Goal: Task Accomplishment & Management: Use online tool/utility

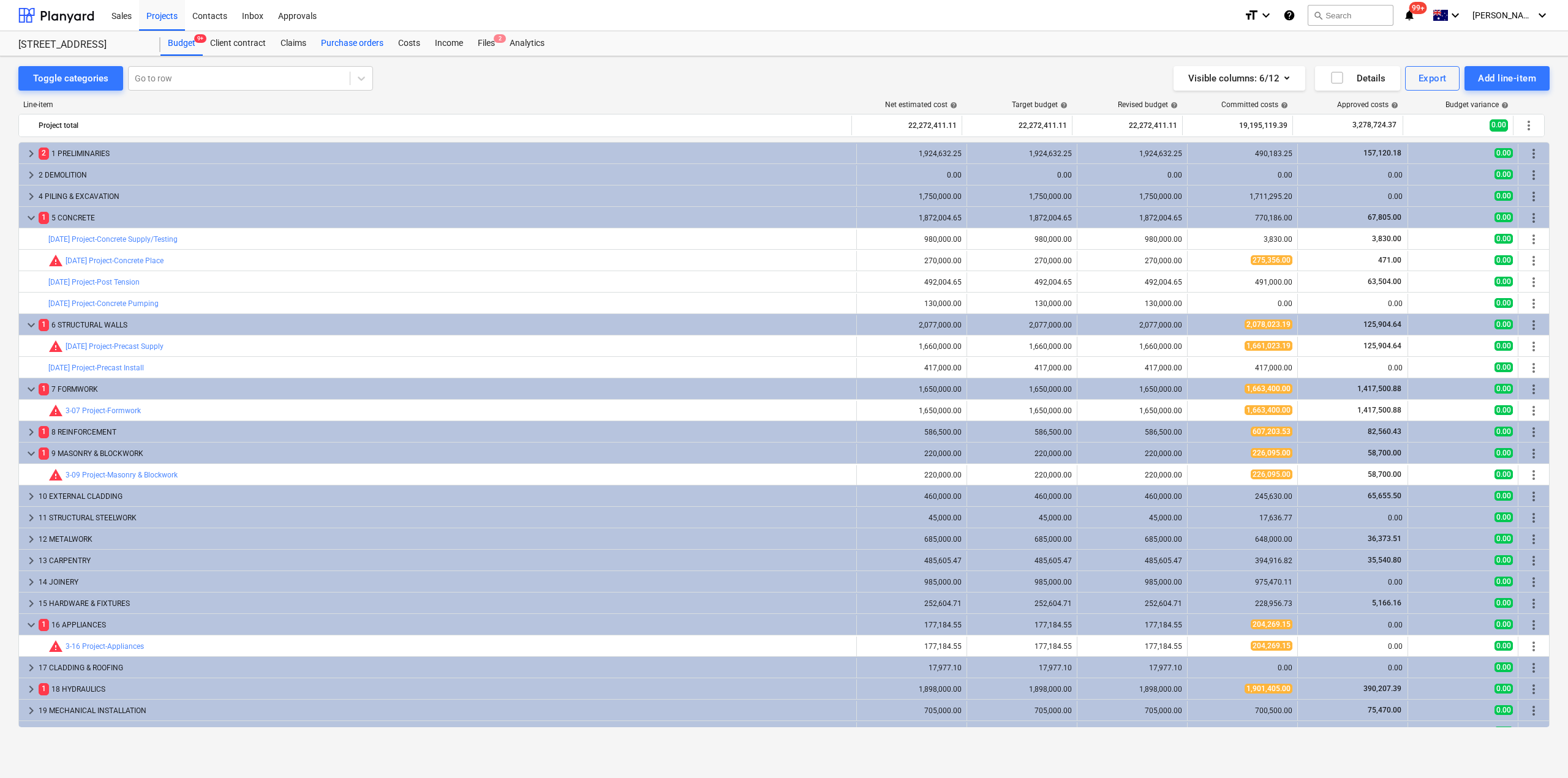
click at [353, 42] on div "Purchase orders" at bounding box center [352, 43] width 77 height 25
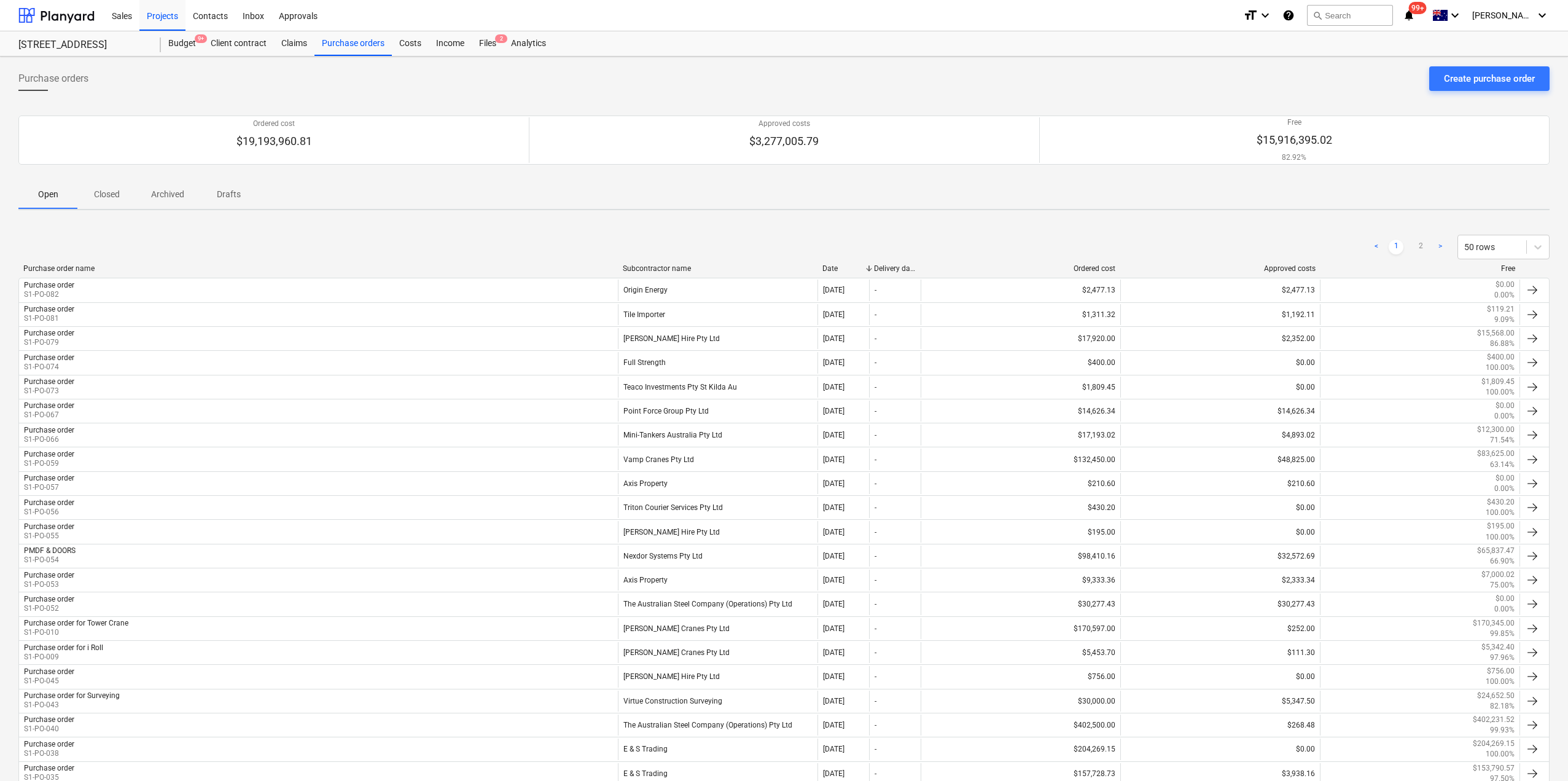
click at [1083, 207] on div "Open Closed Archived Drafts" at bounding box center [784, 194] width 1531 height 29
click at [482, 35] on div "Files 2" at bounding box center [488, 44] width 32 height 25
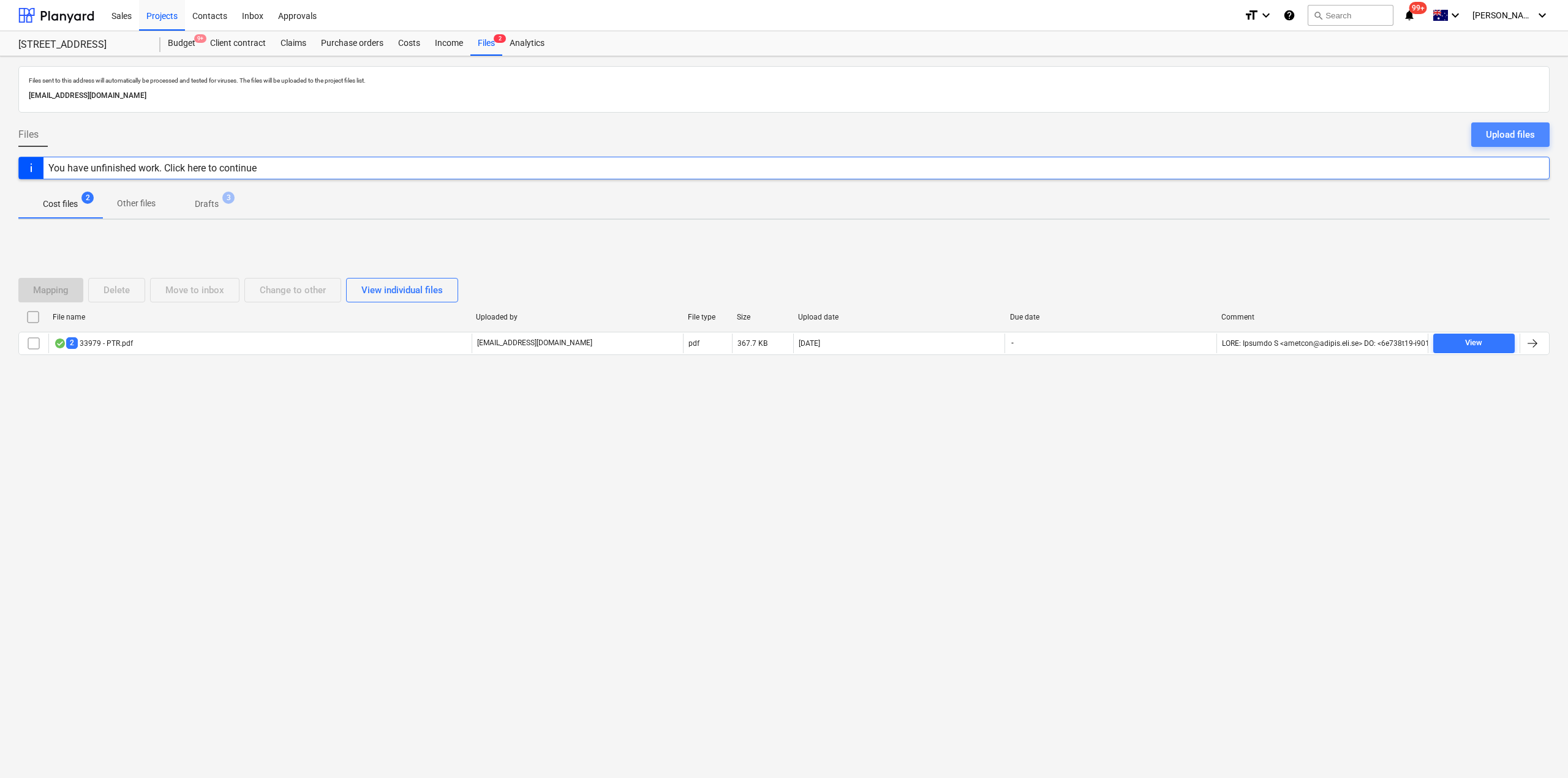
click at [1509, 124] on button "Upload files" at bounding box center [1510, 135] width 79 height 25
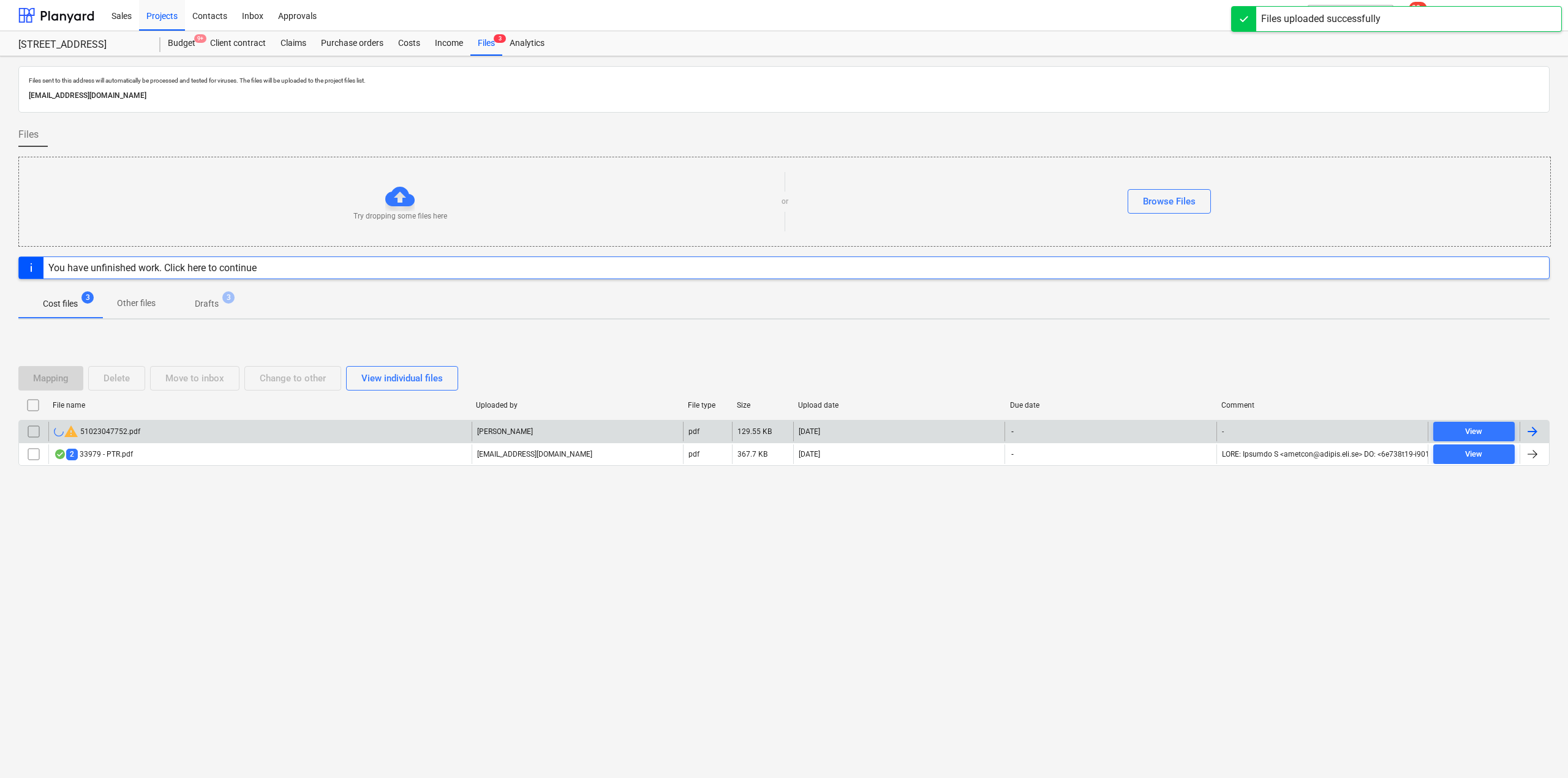
click at [156, 436] on div "warning 51023047752.pdf" at bounding box center [260, 431] width 423 height 19
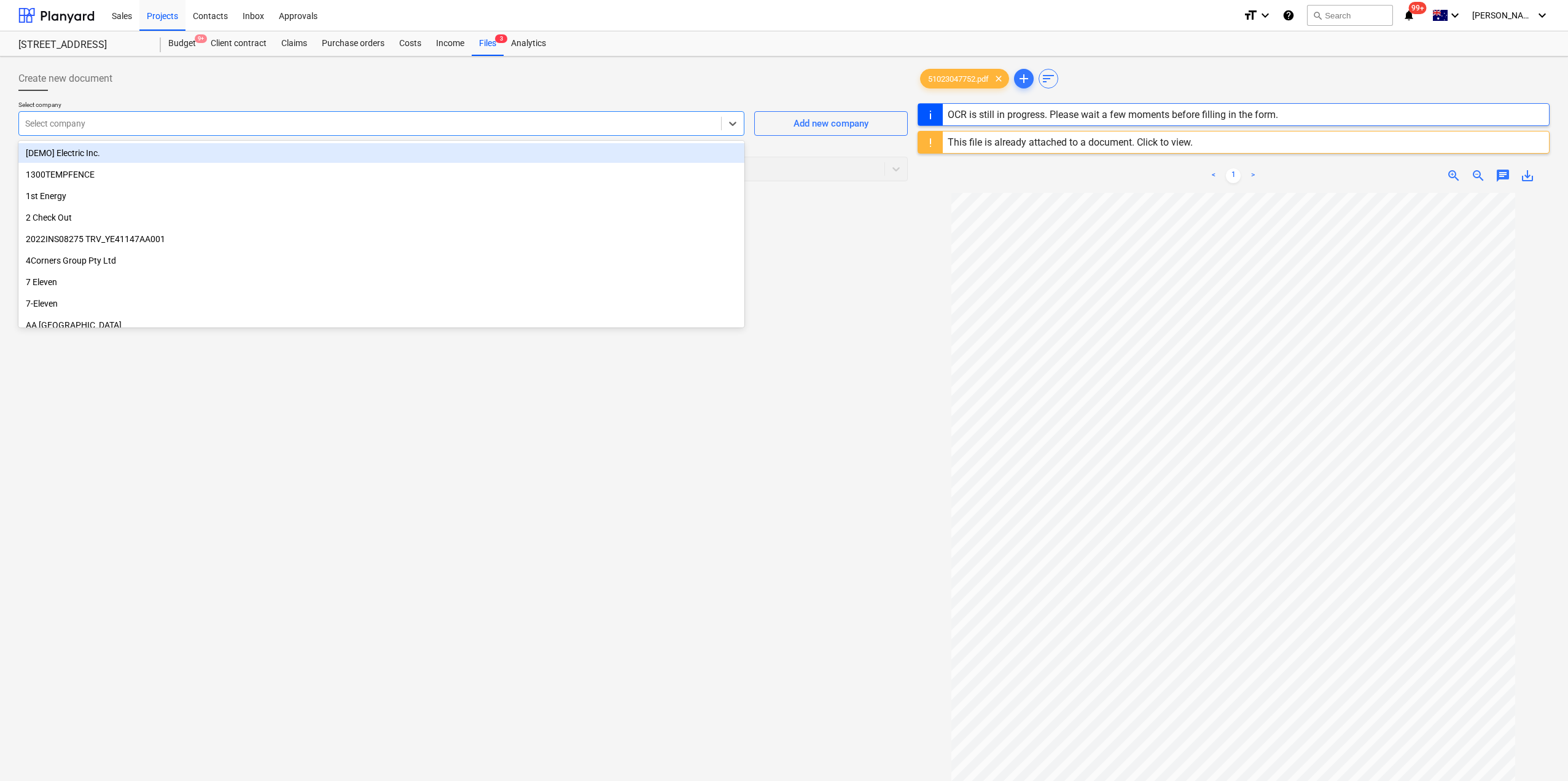
click at [392, 130] on div "Select company" at bounding box center [370, 123] width 702 height 17
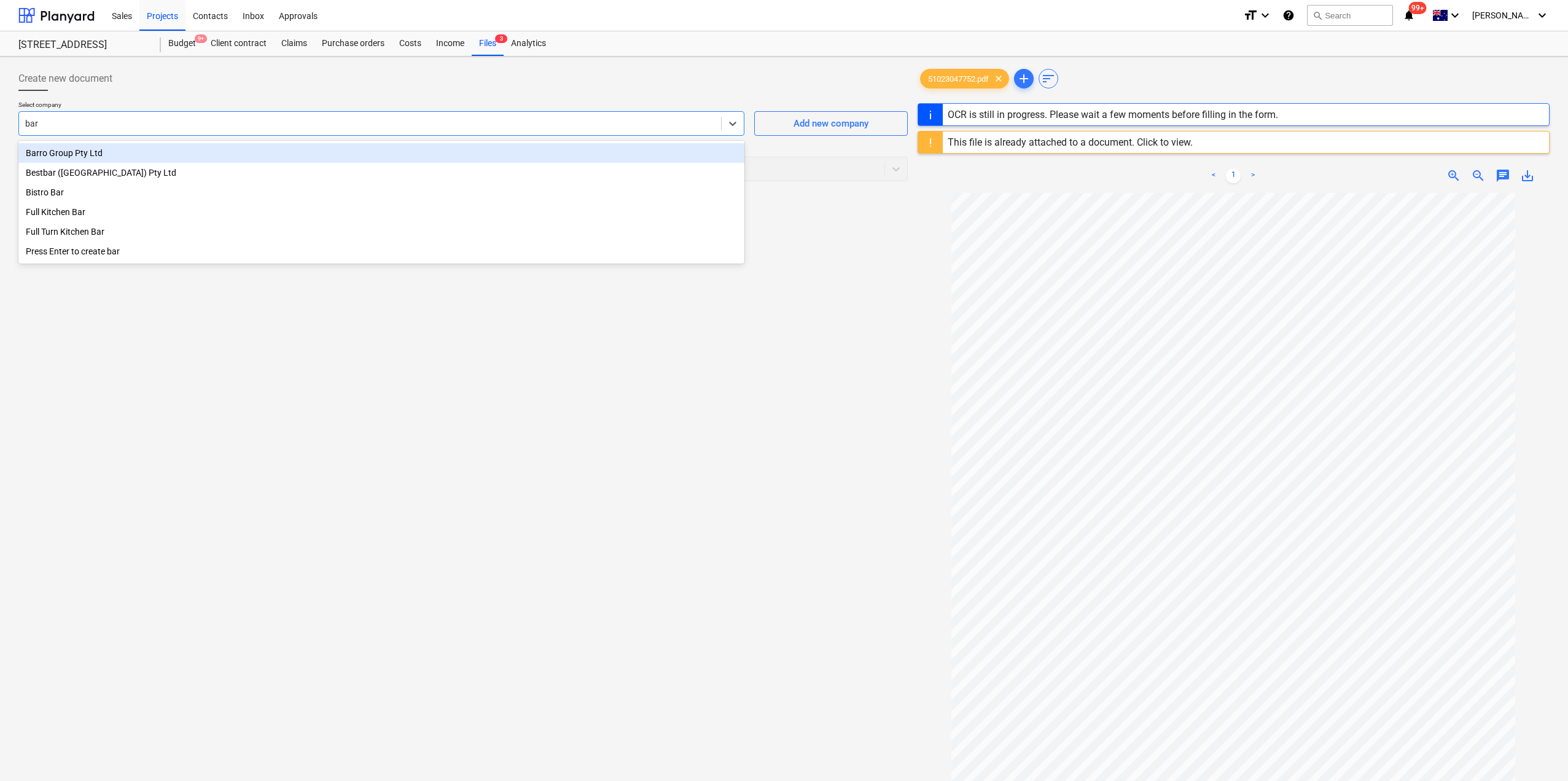
type input "[PERSON_NAME]"
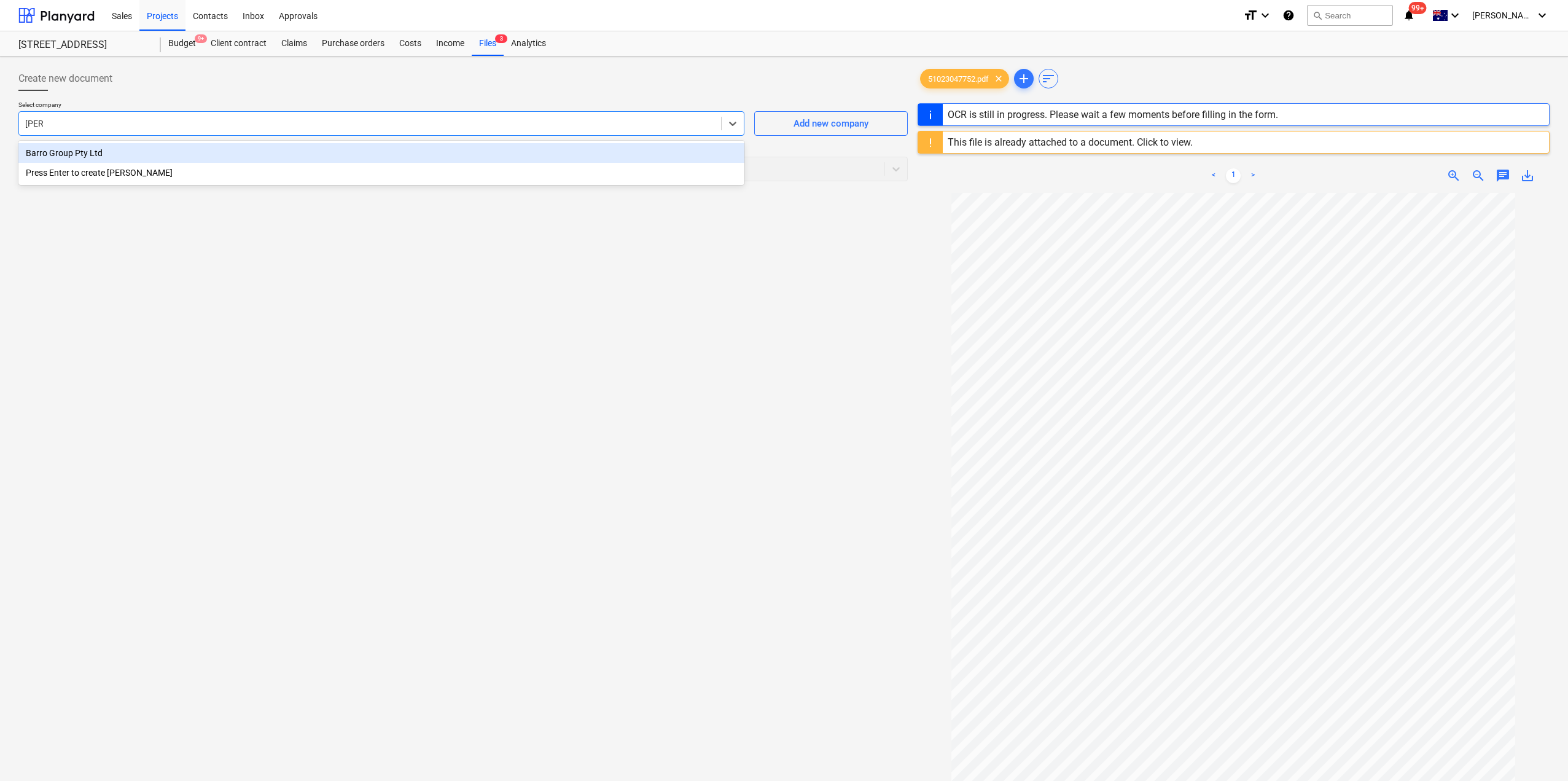
click at [63, 150] on div "Barro Group Pty Ltd" at bounding box center [382, 153] width 726 height 20
click at [154, 292] on div "Create new document Select company option Barro Group Pty Ltd , selected. Selec…" at bounding box center [463, 503] width 899 height 883
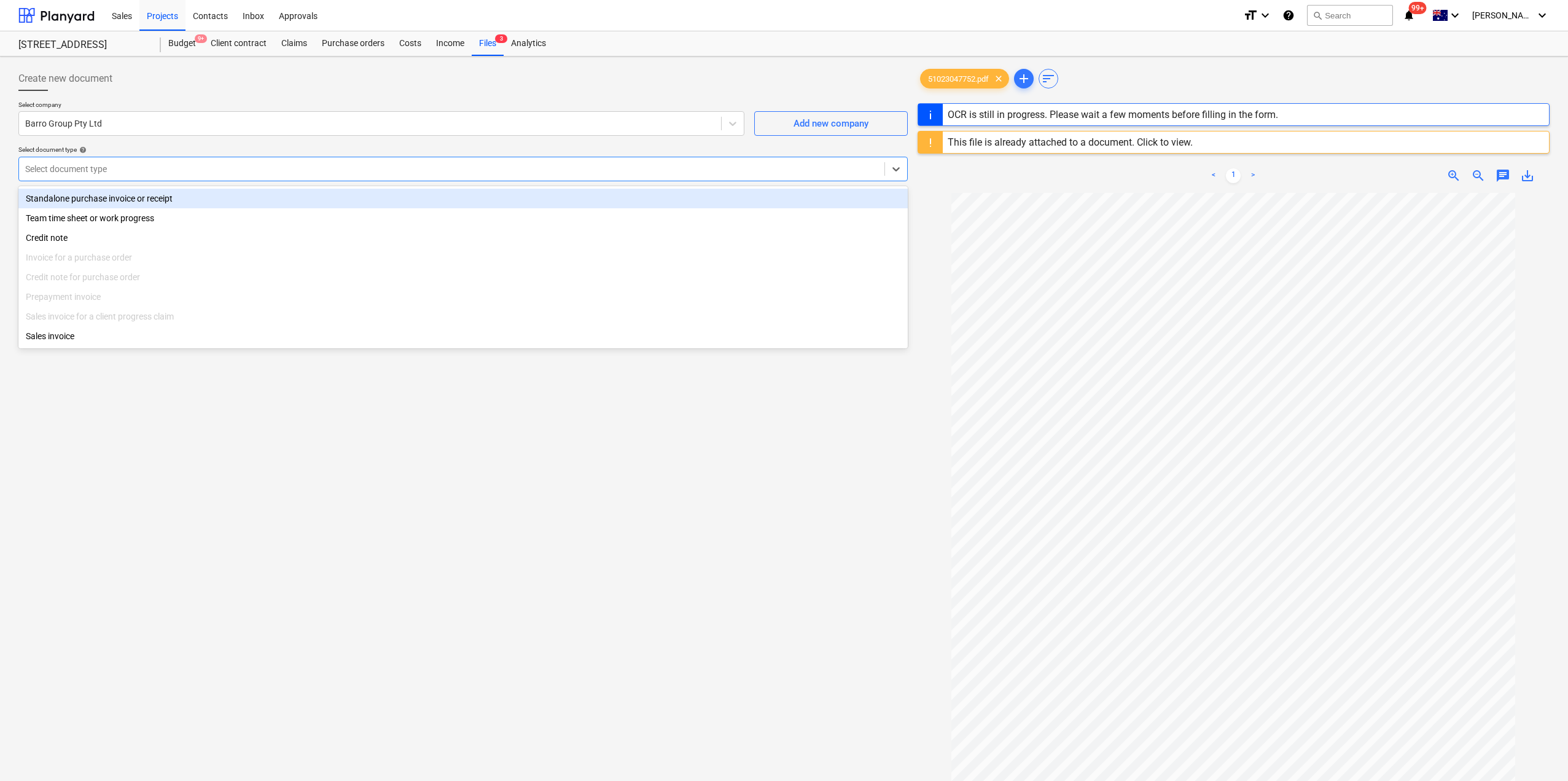
click at [145, 163] on div at bounding box center [452, 169] width 853 height 12
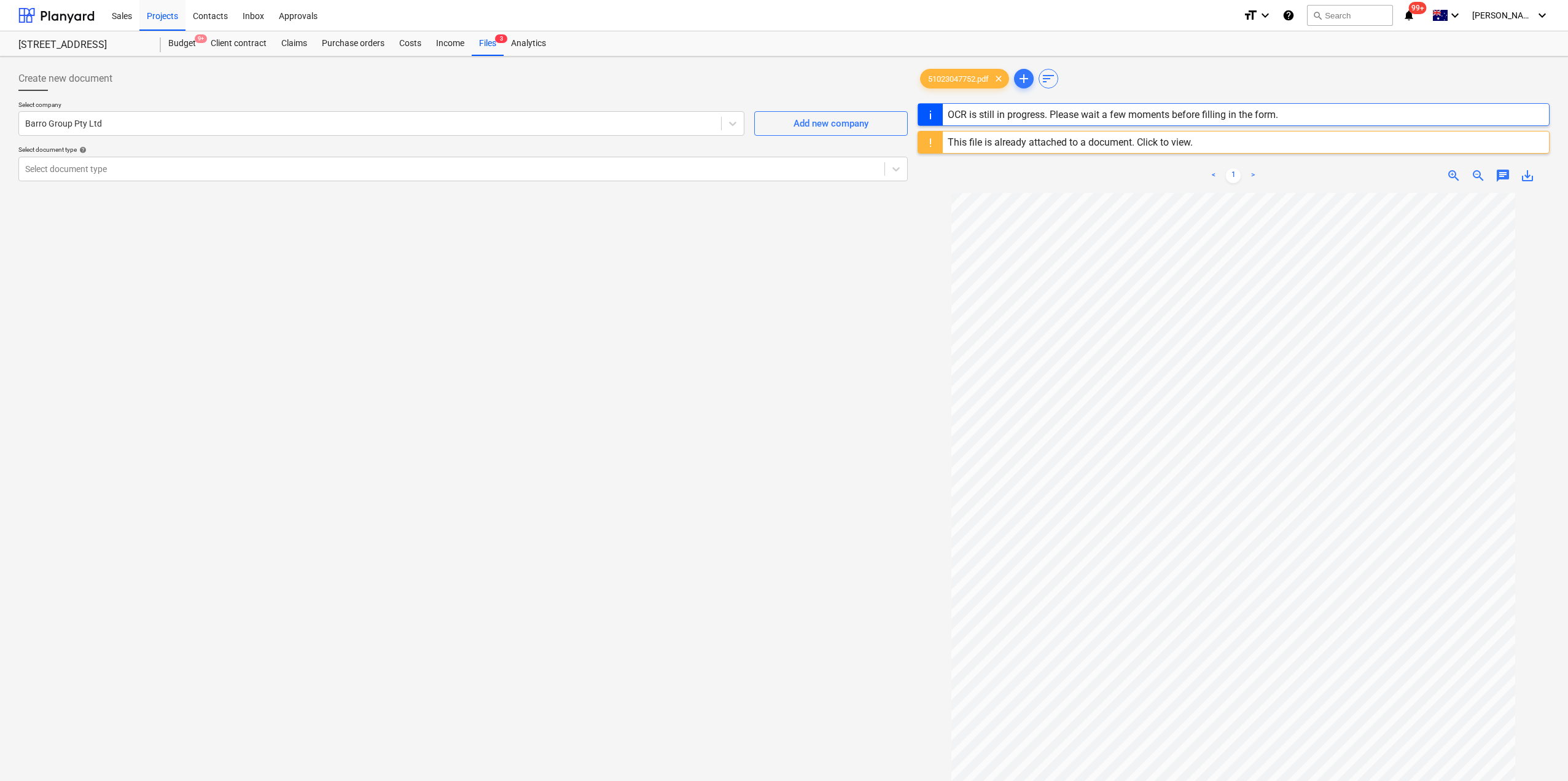
click at [278, 462] on div "Create new document Select company Barro Group Pty Ltd Add new company Select d…" at bounding box center [463, 503] width 899 height 883
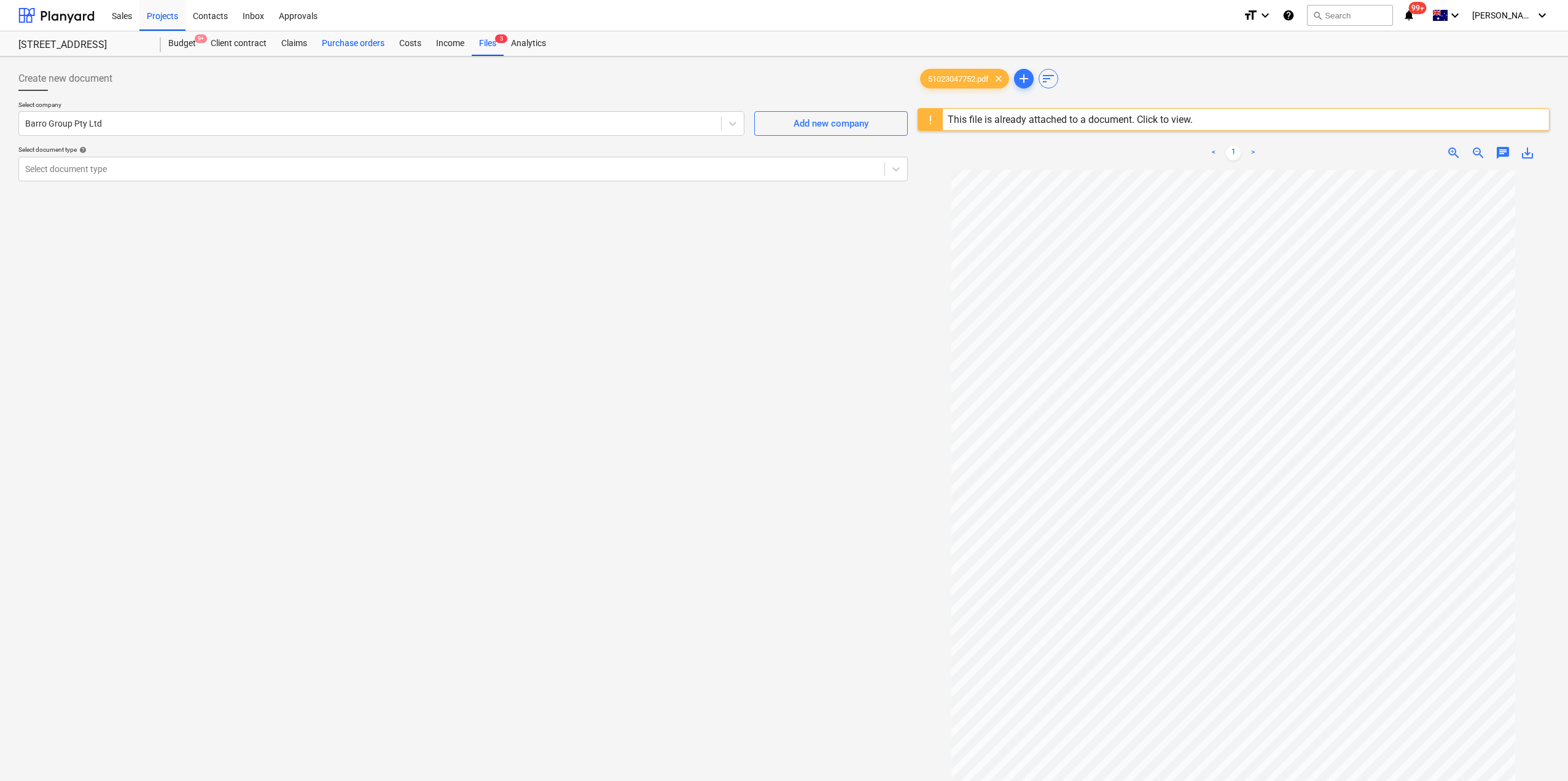
click at [356, 42] on div "Purchase orders" at bounding box center [353, 44] width 77 height 25
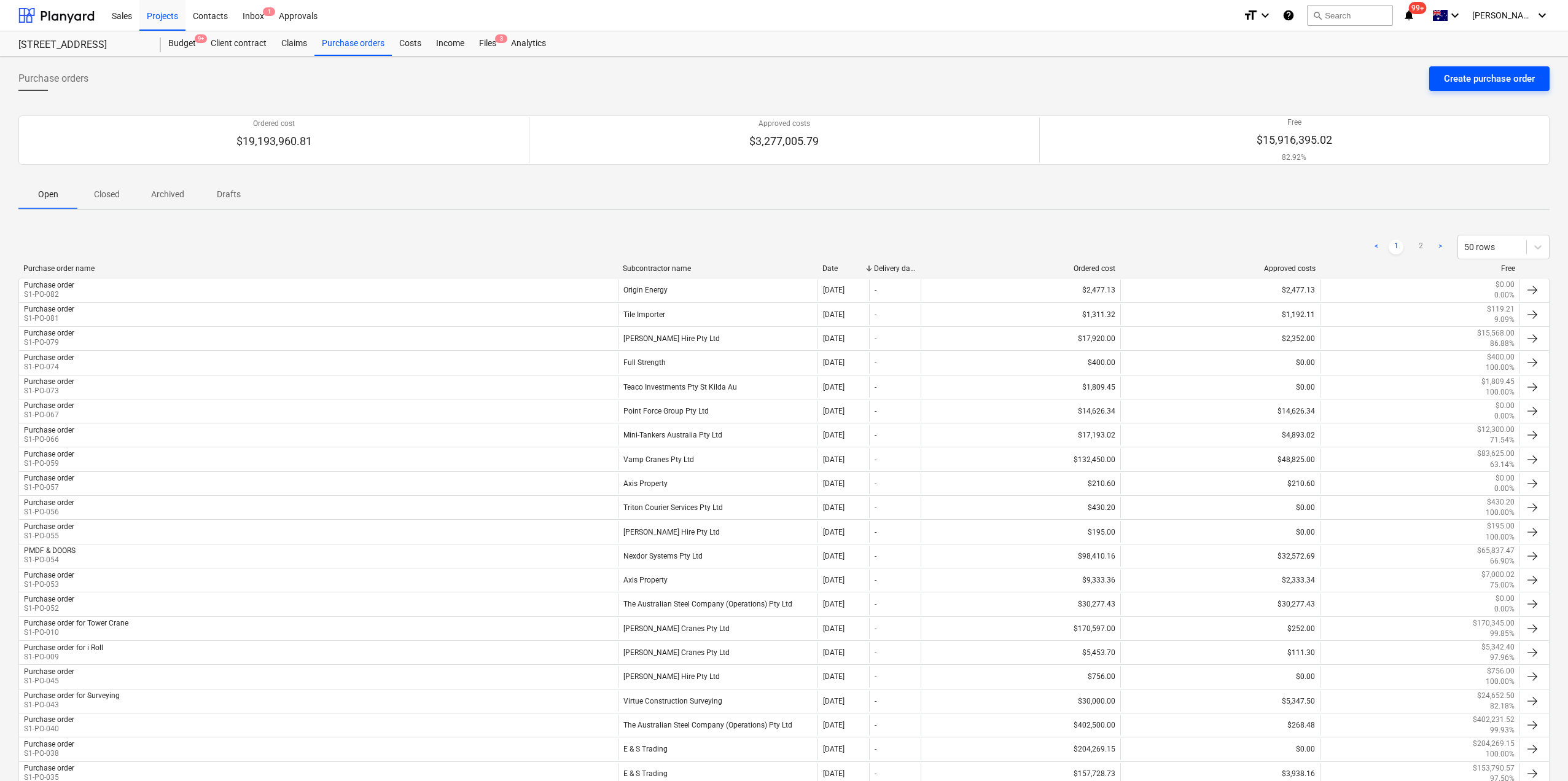
click at [1487, 76] on div "Create purchase order" at bounding box center [1489, 78] width 91 height 16
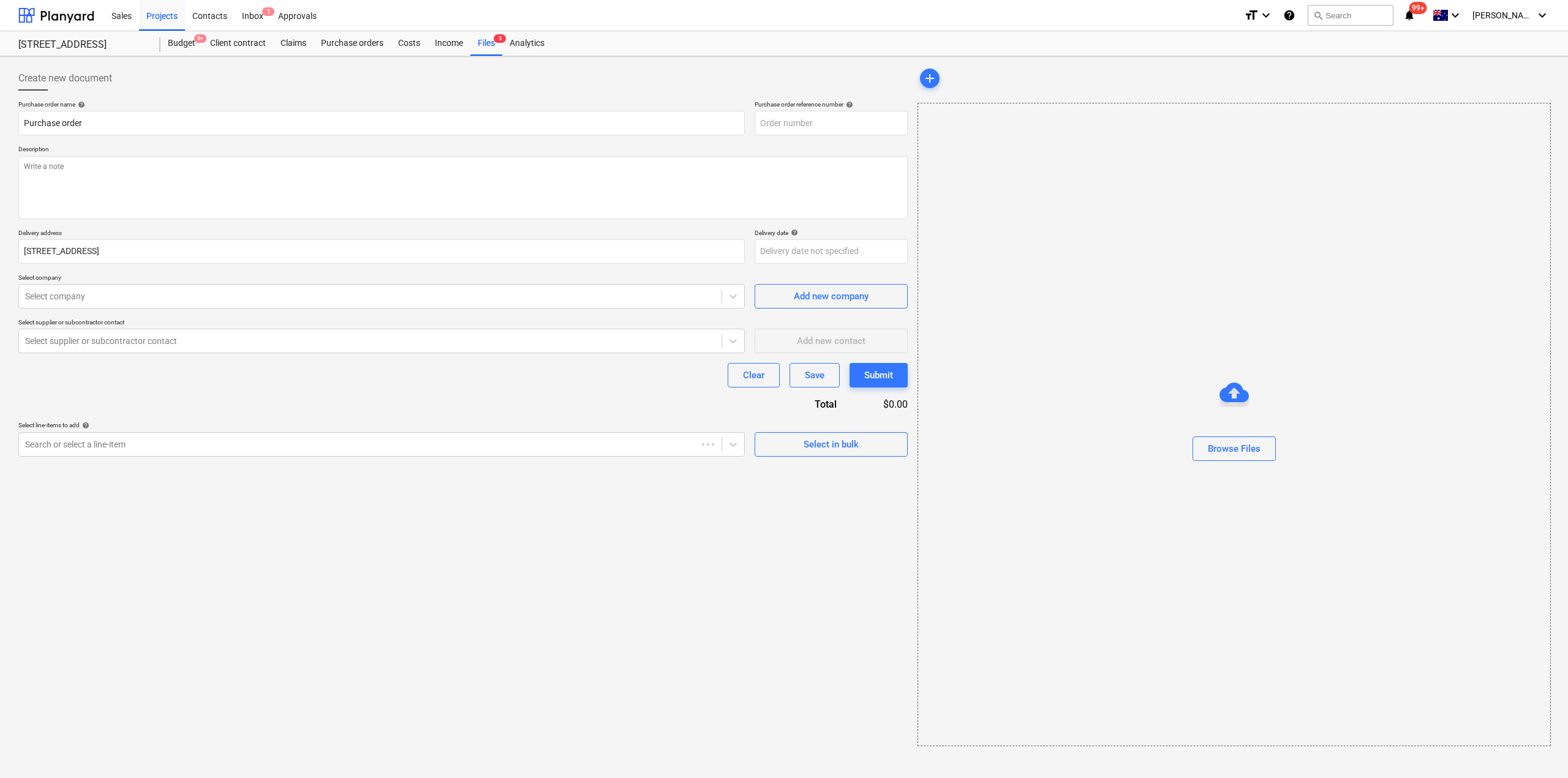
type textarea "x"
type input "S1-PO-083"
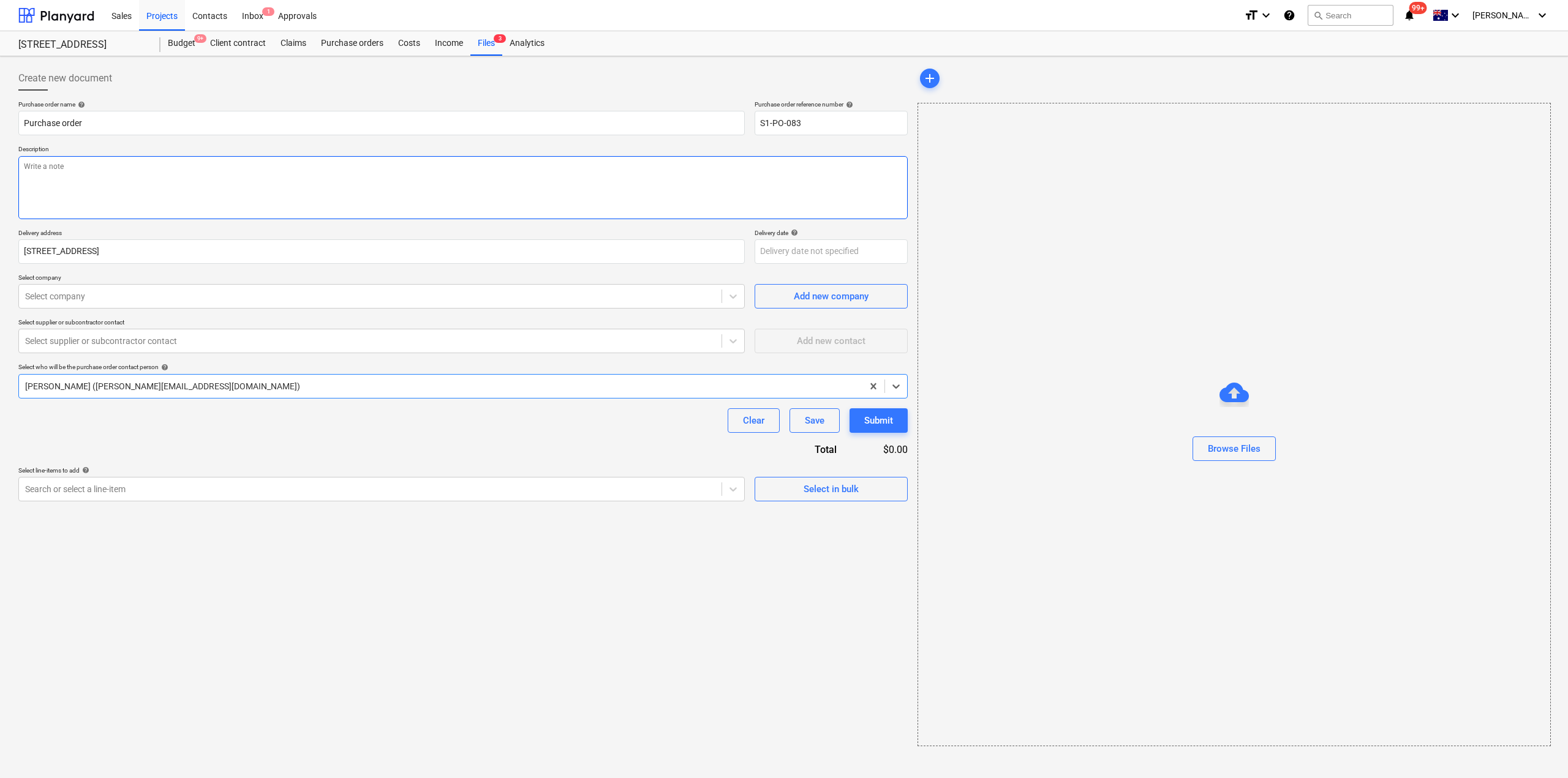
click at [130, 192] on textarea at bounding box center [463, 187] width 889 height 63
type textarea "x"
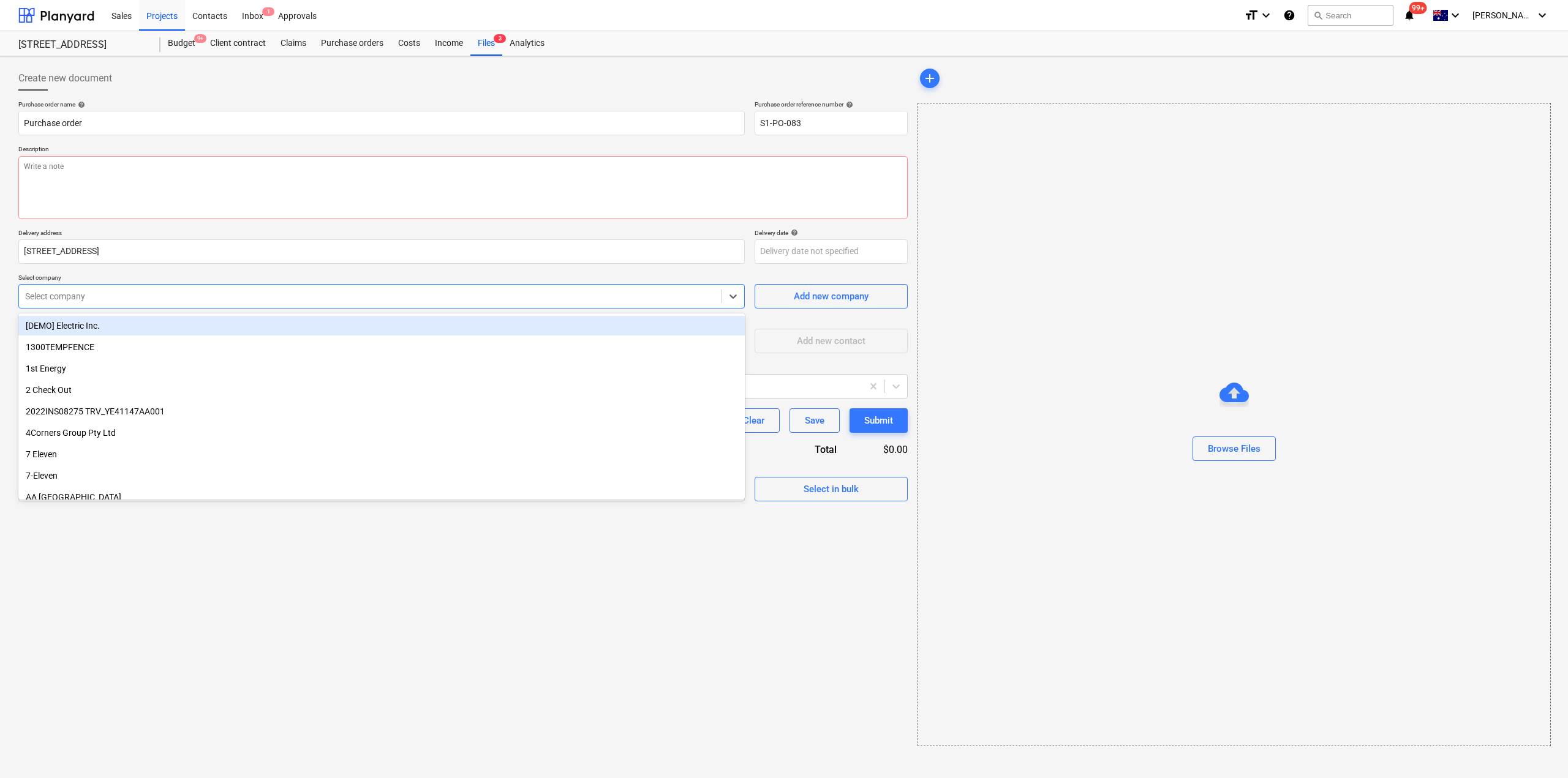
click at [89, 304] on div "Select company" at bounding box center [370, 296] width 703 height 17
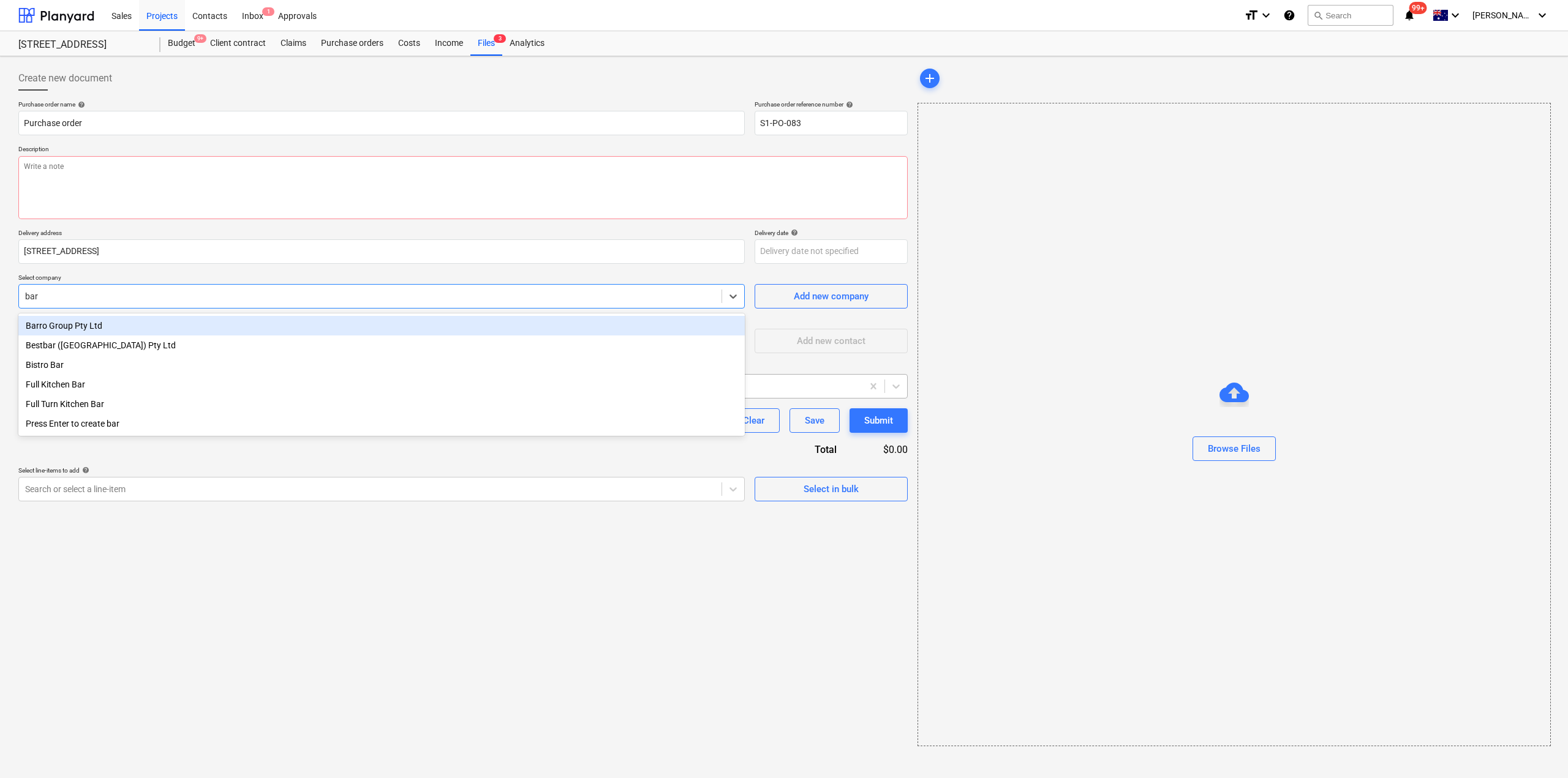
type input "[PERSON_NAME]"
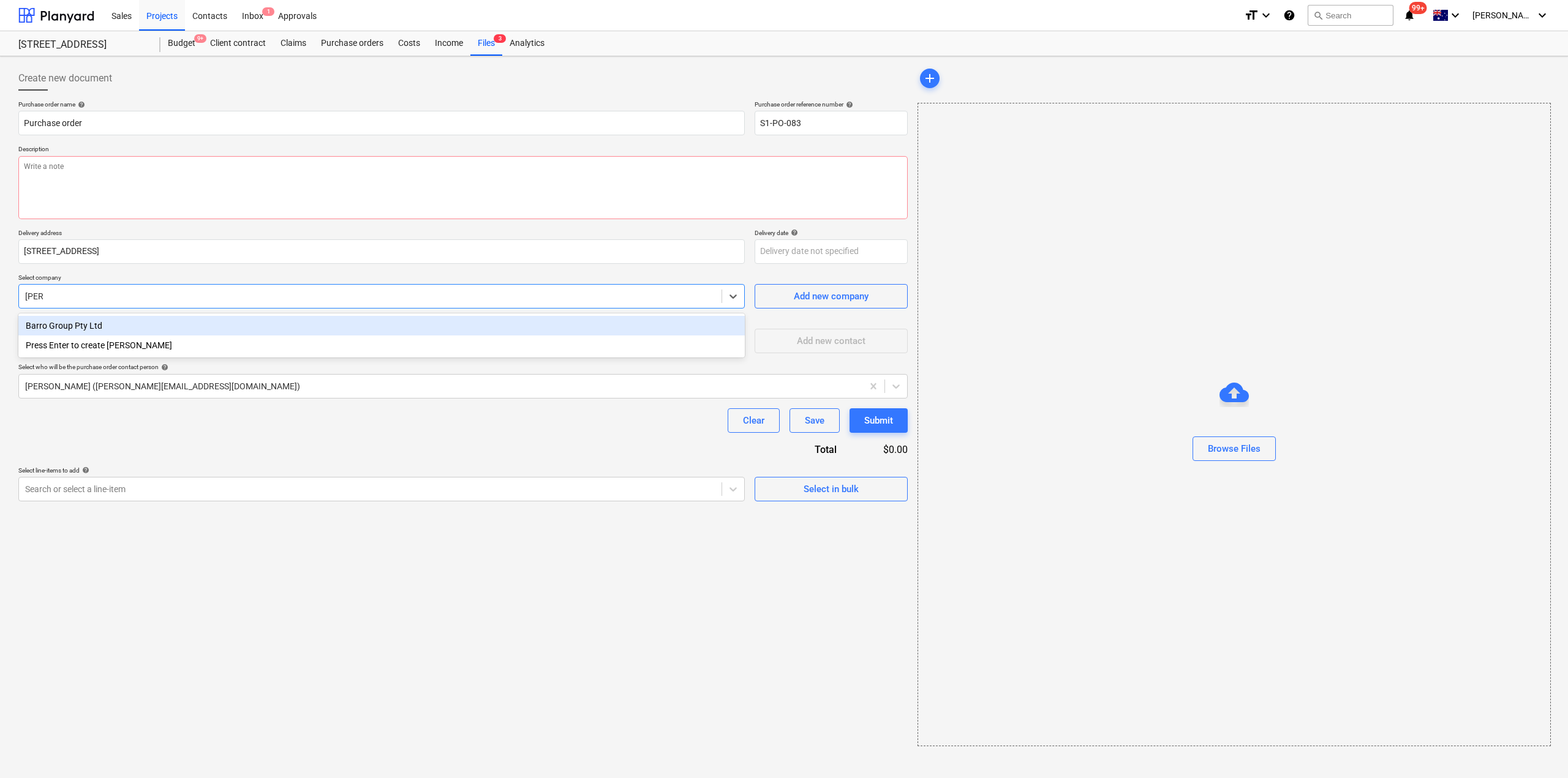
click at [91, 327] on div "Barro Group Pty Ltd" at bounding box center [382, 326] width 727 height 19
type textarea "x"
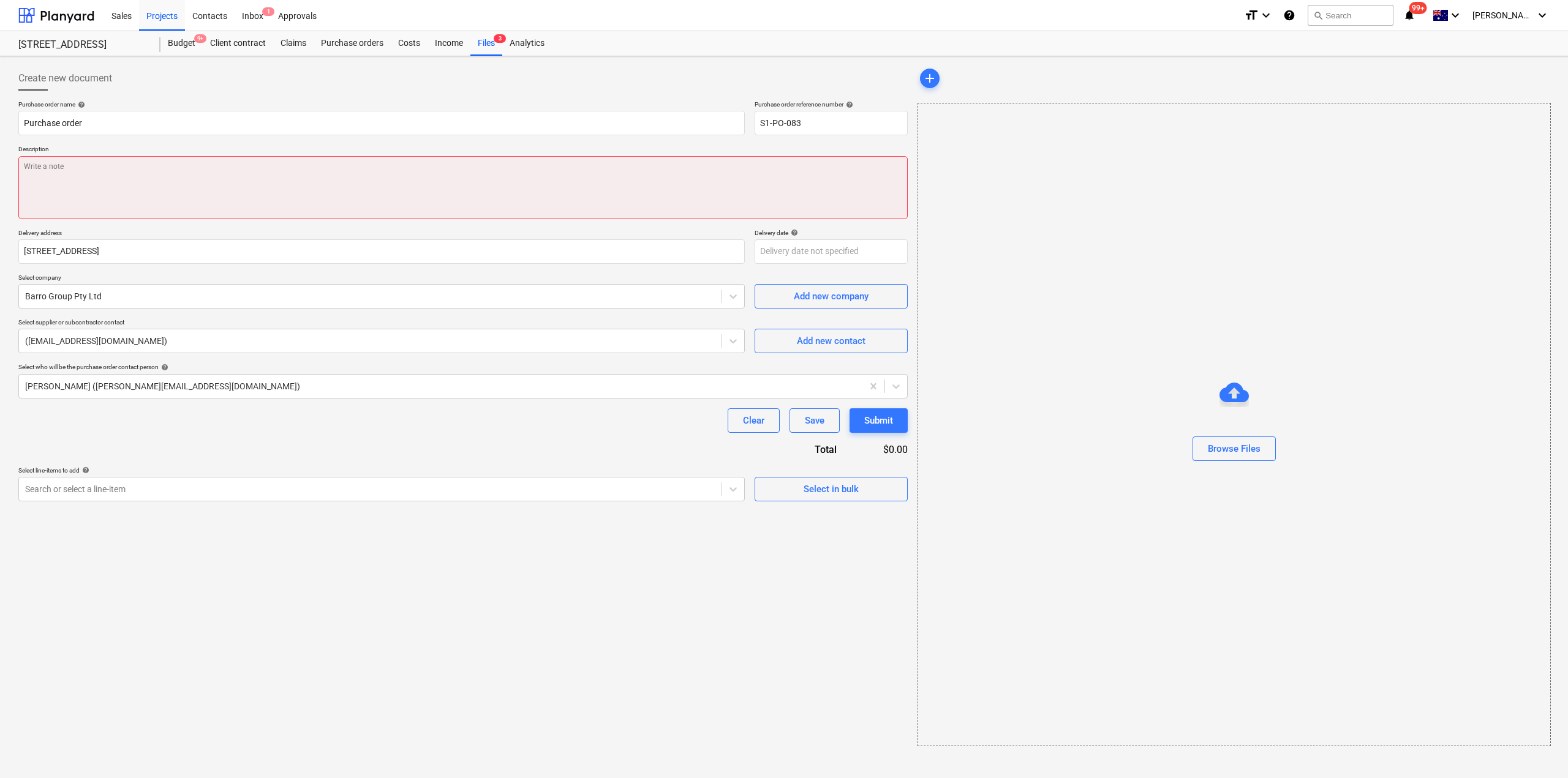
click at [190, 207] on textarea at bounding box center [463, 187] width 889 height 63
type textarea "x"
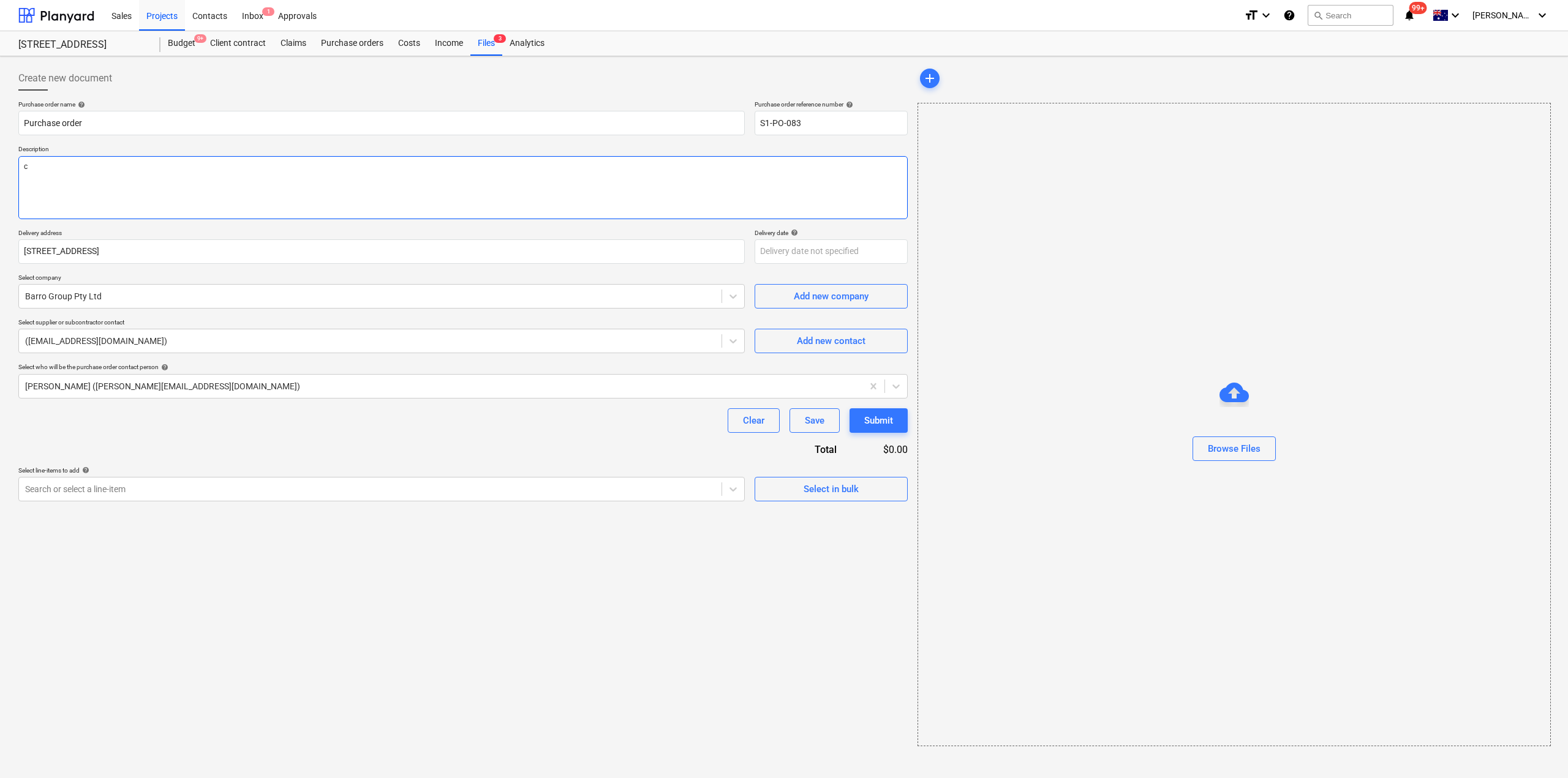
type textarea "co"
type textarea "x"
type textarea "con"
type textarea "x"
type textarea "conc"
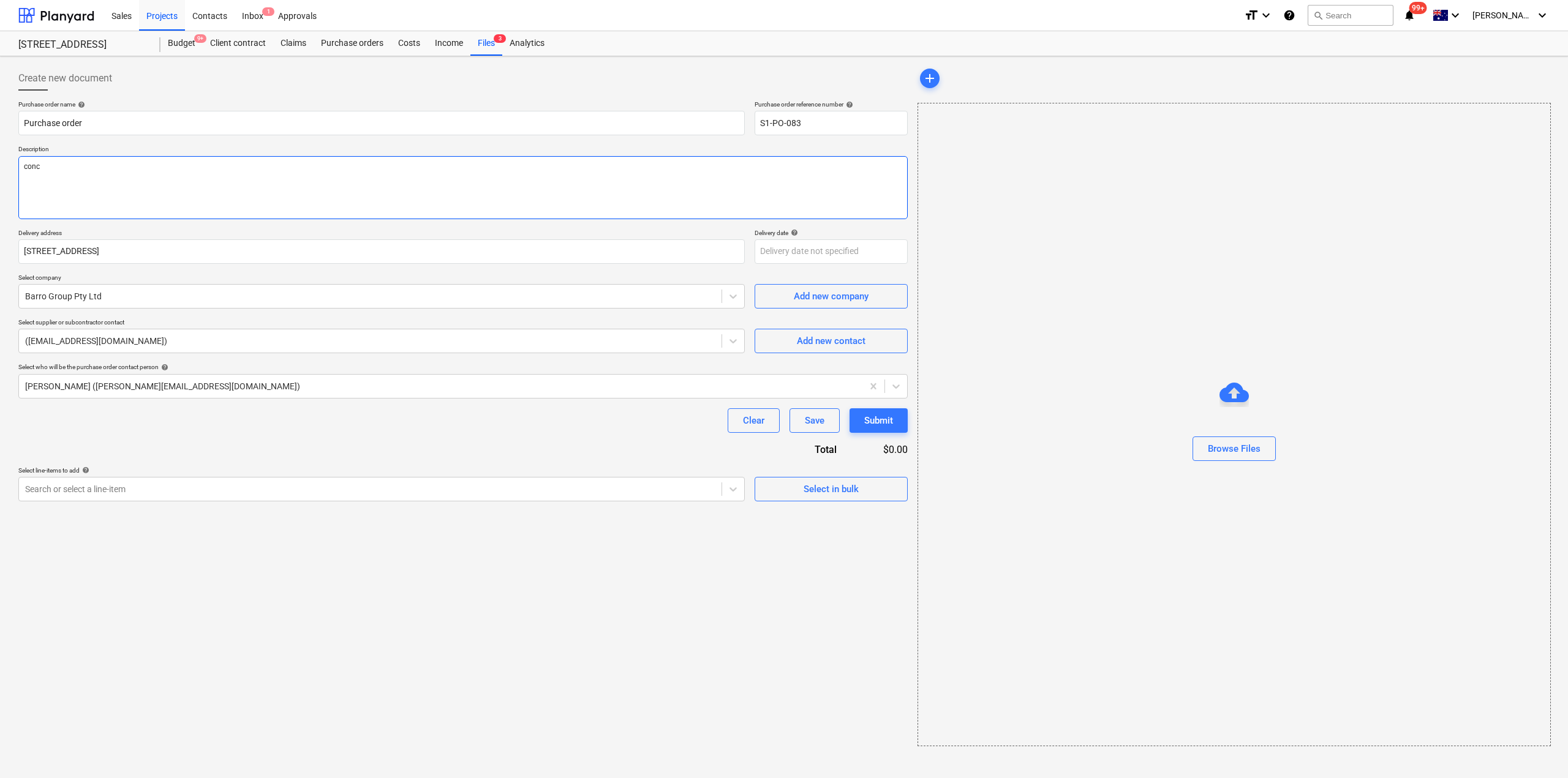
type textarea "x"
type textarea "concr"
type textarea "x"
type textarea "concre"
type textarea "x"
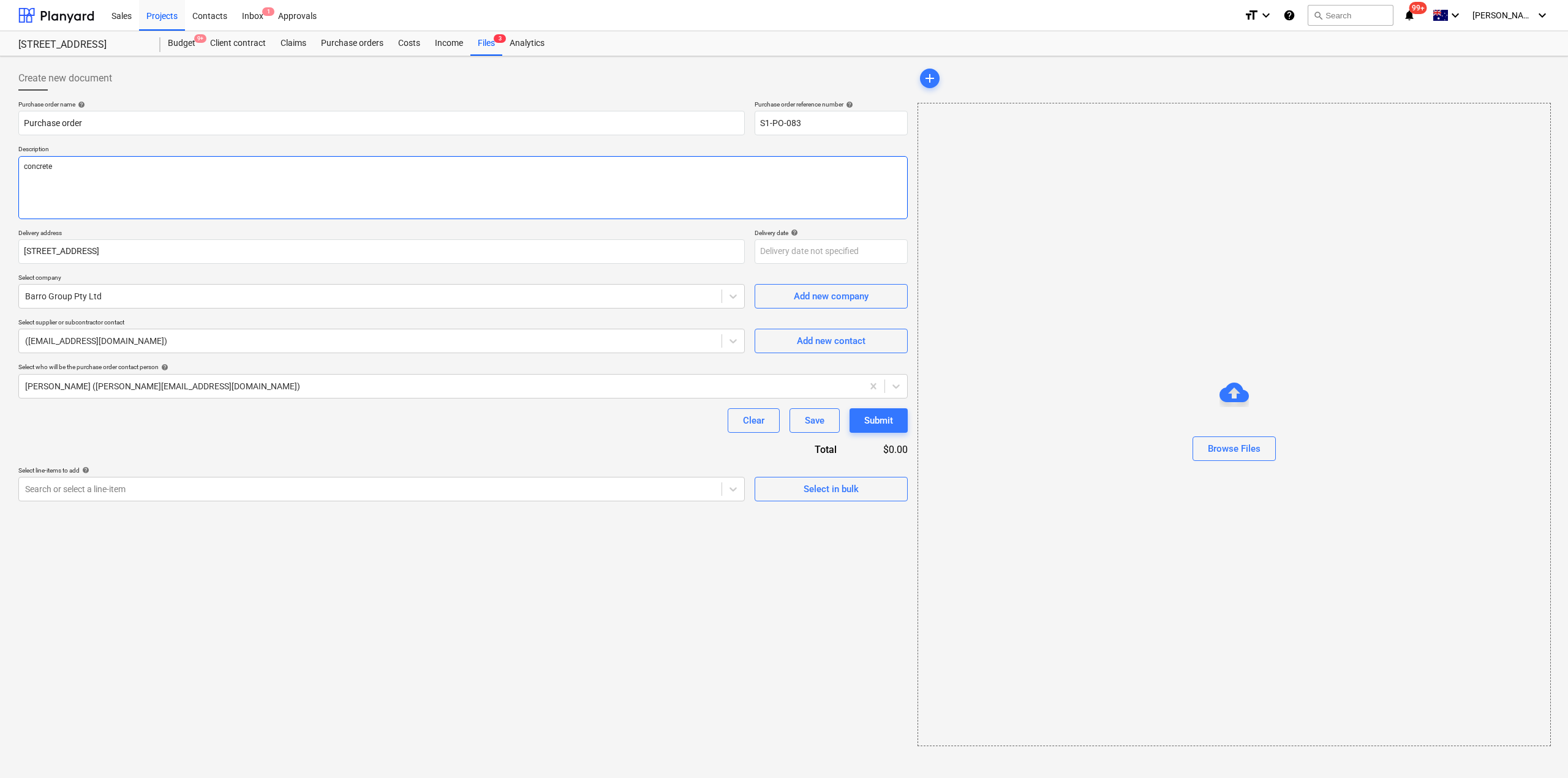
type textarea "concrete"
type textarea "x"
type textarea "concrete t"
type textarea "x"
type textarea "concrete te"
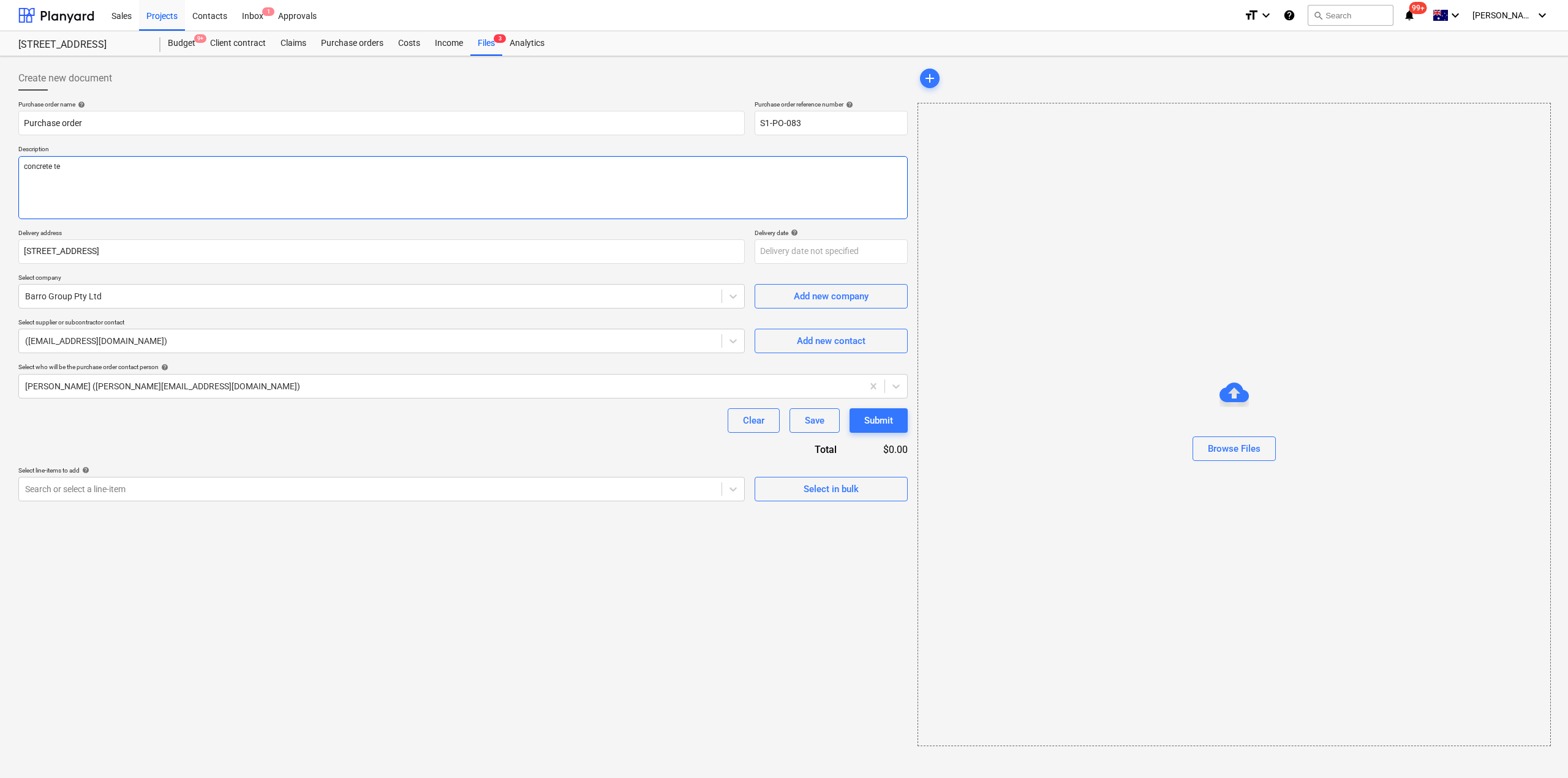
type textarea "x"
type textarea "concrete tes"
type textarea "x"
type textarea "concrete test"
type textarea "x"
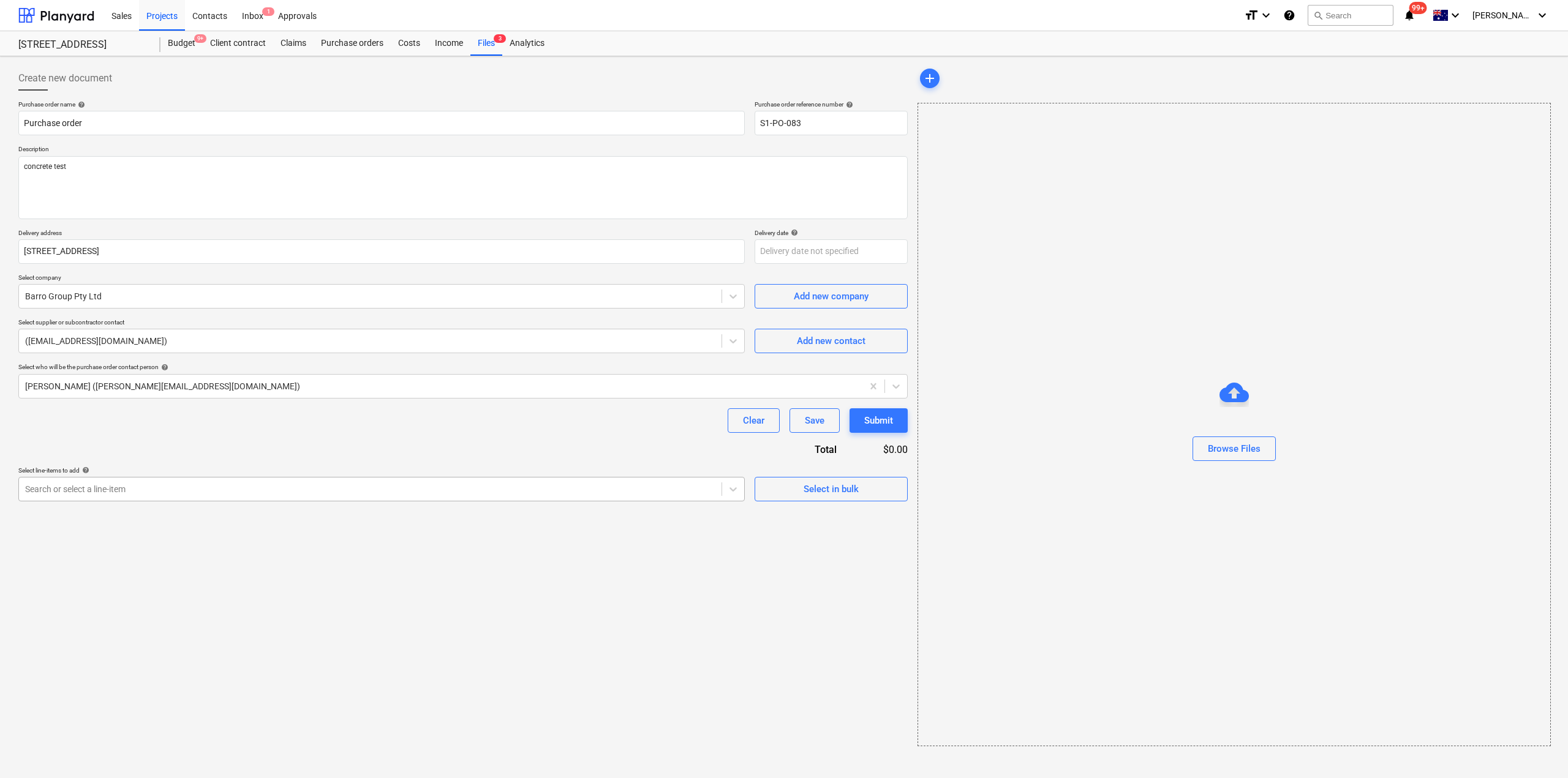
click at [180, 492] on div at bounding box center [370, 489] width 690 height 12
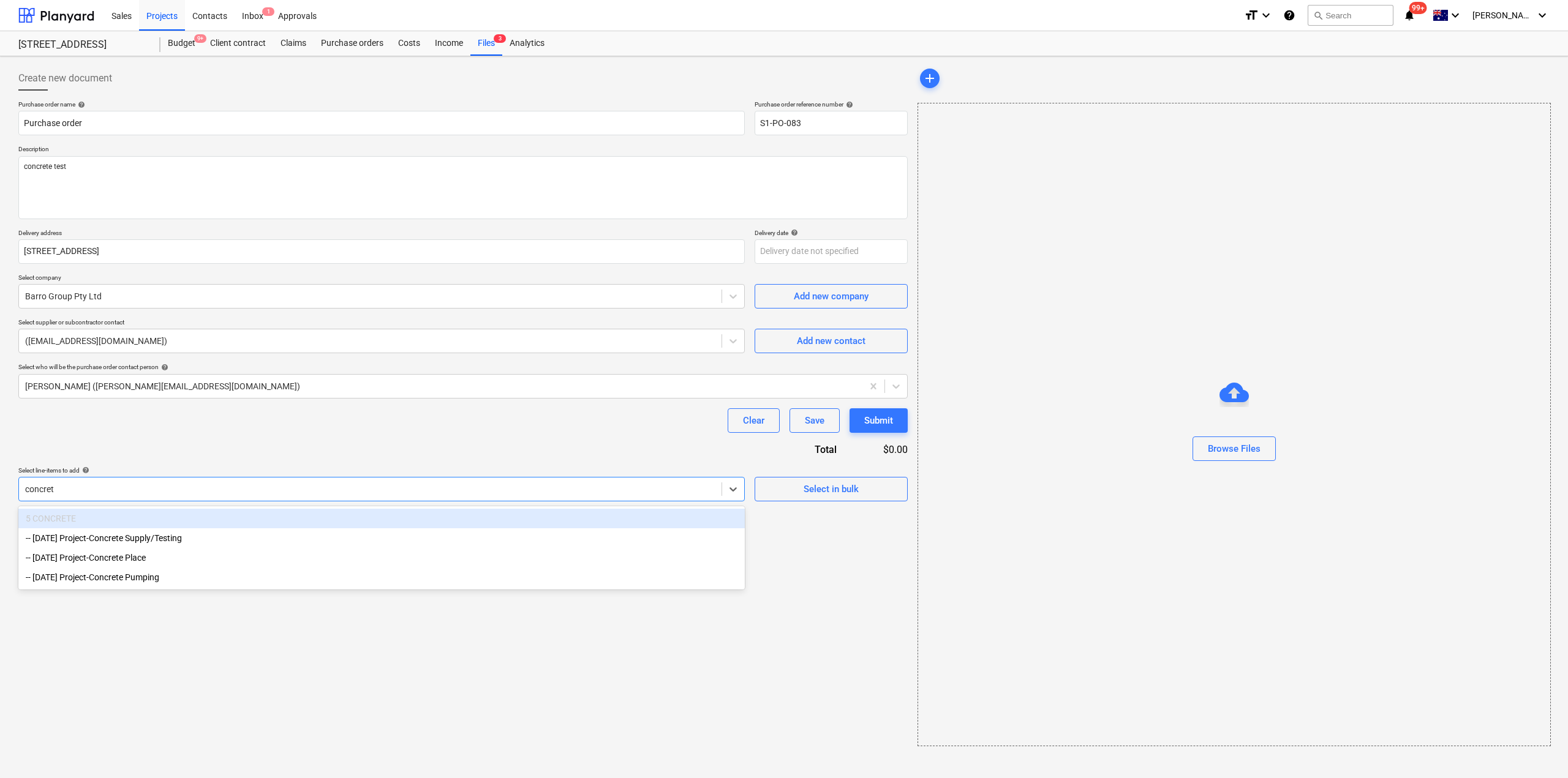
type input "concrete"
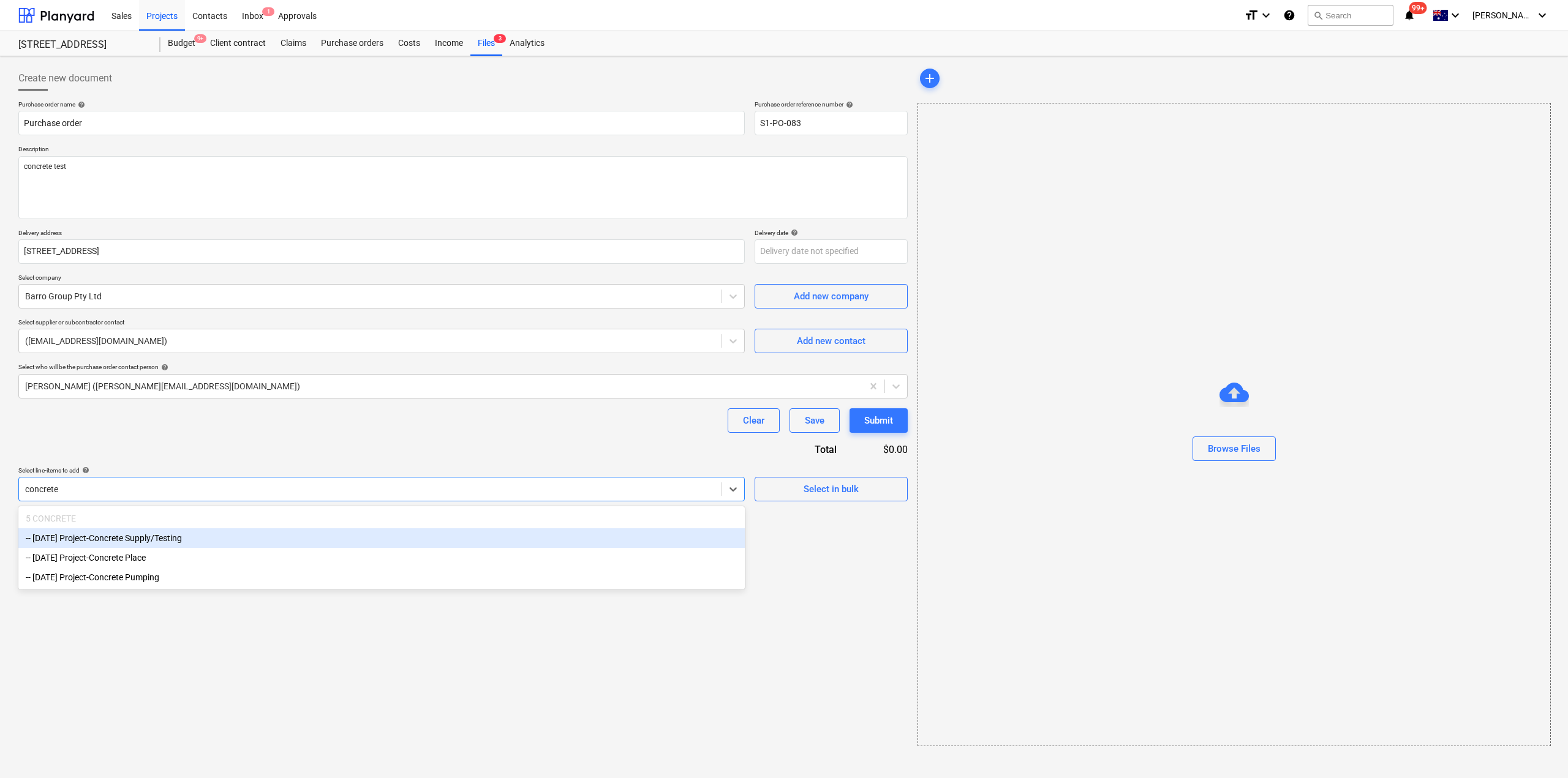
click at [173, 541] on div "-- 3-05-01 Project-Concrete Supply/Testing" at bounding box center [382, 538] width 727 height 19
type textarea "x"
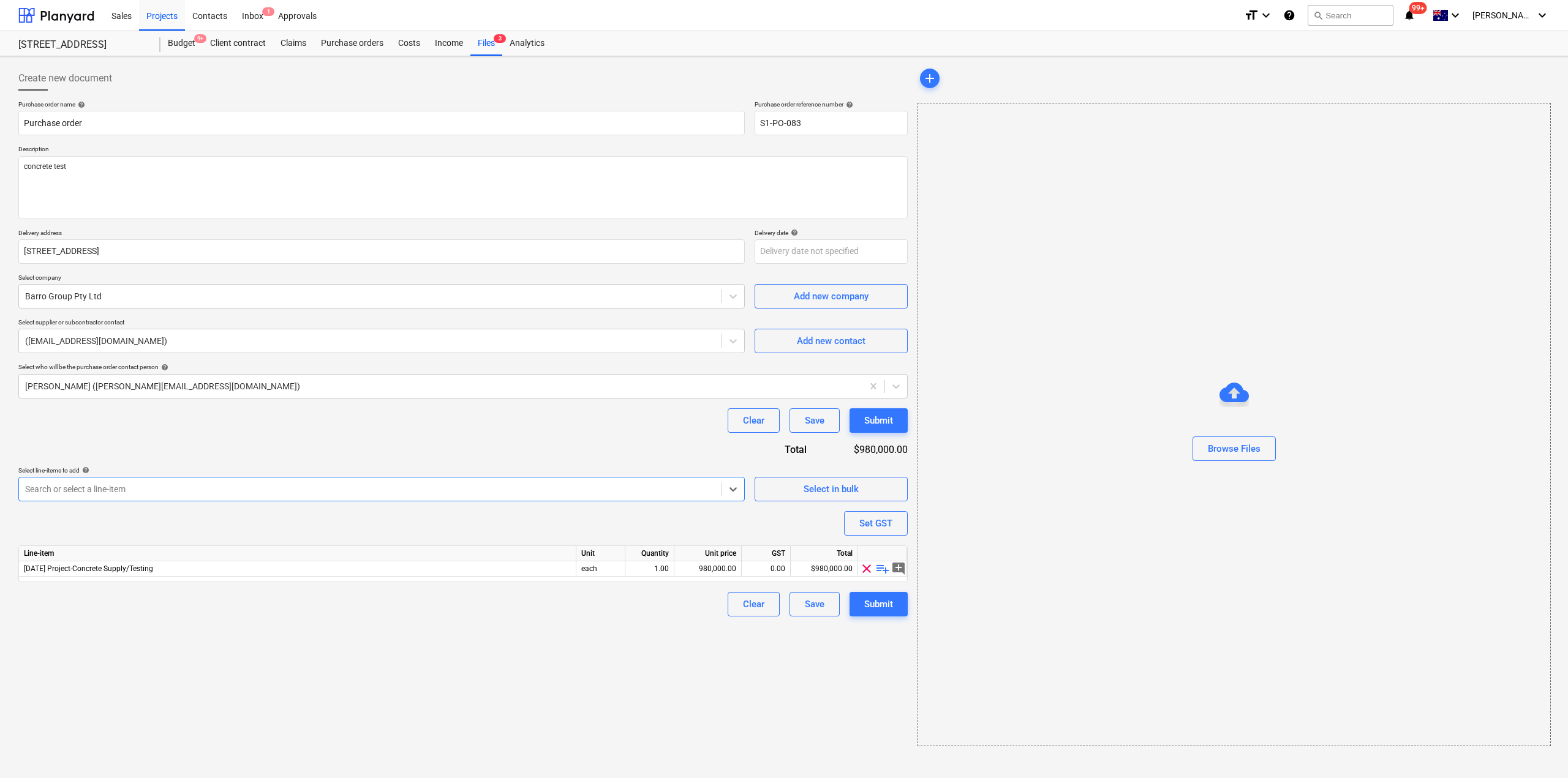
click at [481, 638] on div "Create new document Purchase order name help Purchase order Purchase order refe…" at bounding box center [463, 406] width 899 height 690
click at [881, 567] on span "playlist_add" at bounding box center [883, 569] width 15 height 15
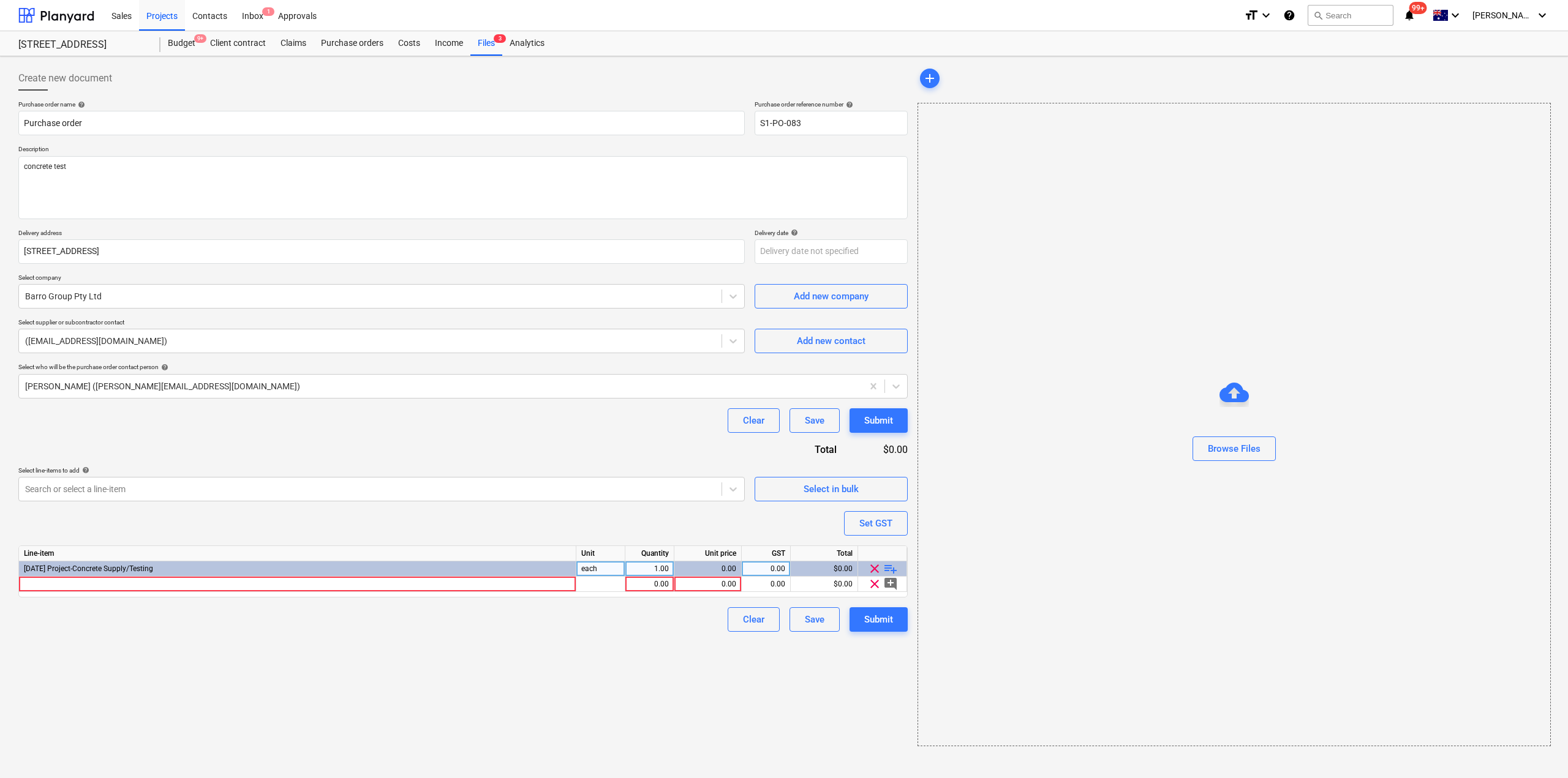
type textarea "x"
click at [262, 587] on div at bounding box center [297, 584] width 557 height 15
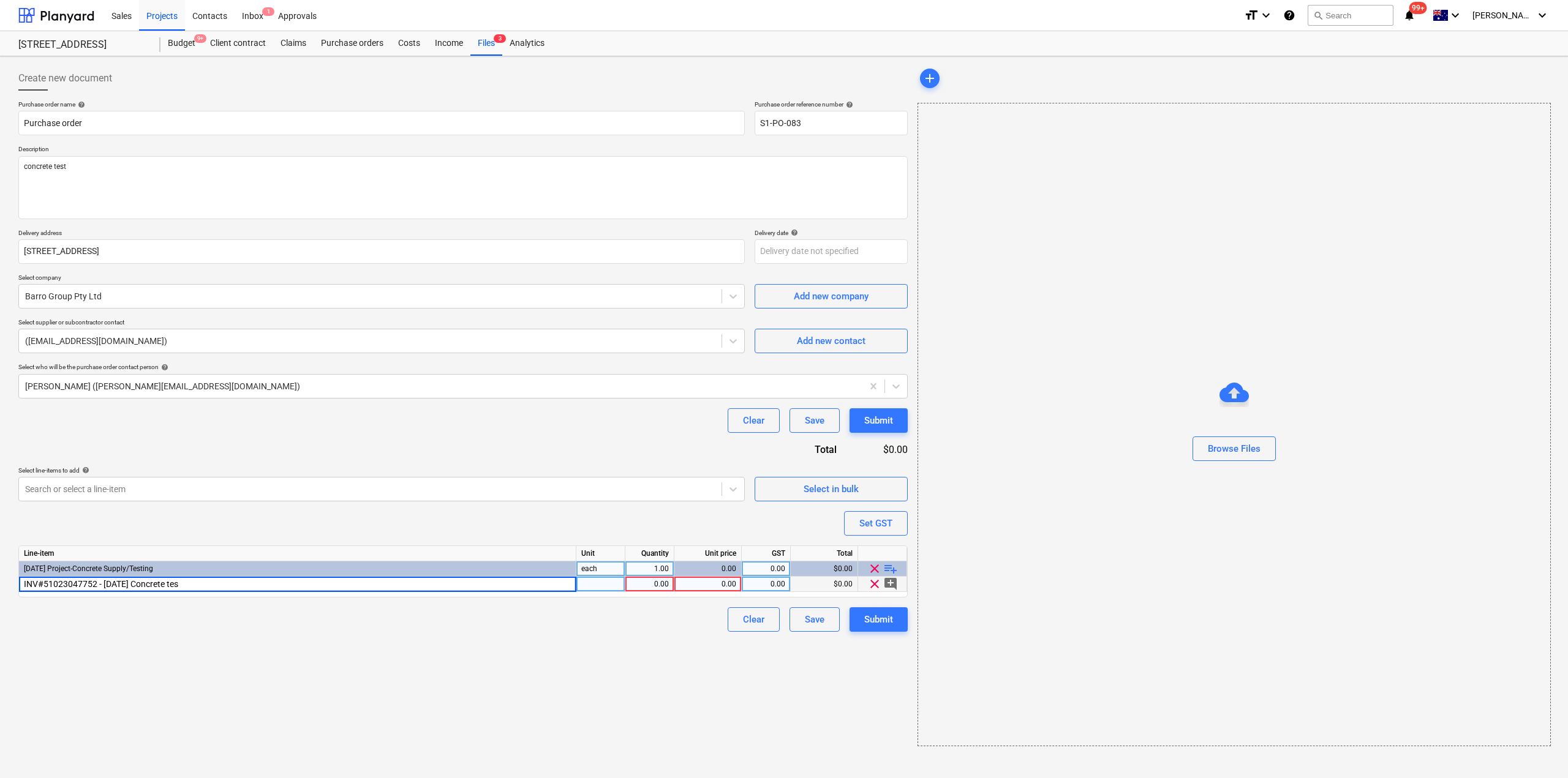
type input "INV#51023047752 - [DATE] Concrete test"
type textarea "x"
click at [696, 590] on div "0.00" at bounding box center [708, 584] width 57 height 15
type input "1450"
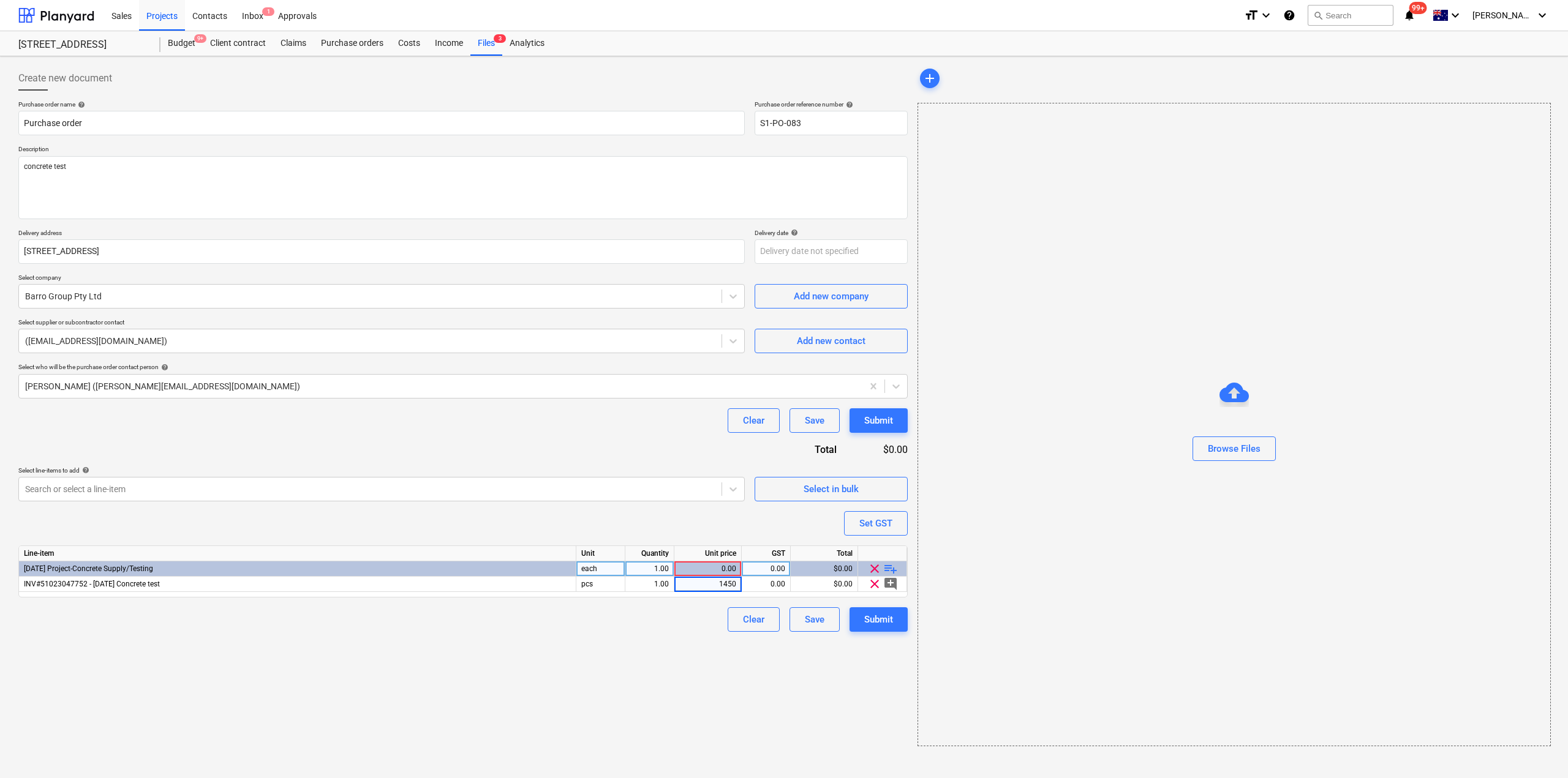
click at [718, 681] on div "Create new document Purchase order name help Purchase order Purchase order refe…" at bounding box center [463, 406] width 899 height 690
click at [875, 615] on div "Submit" at bounding box center [879, 619] width 28 height 16
type textarea "x"
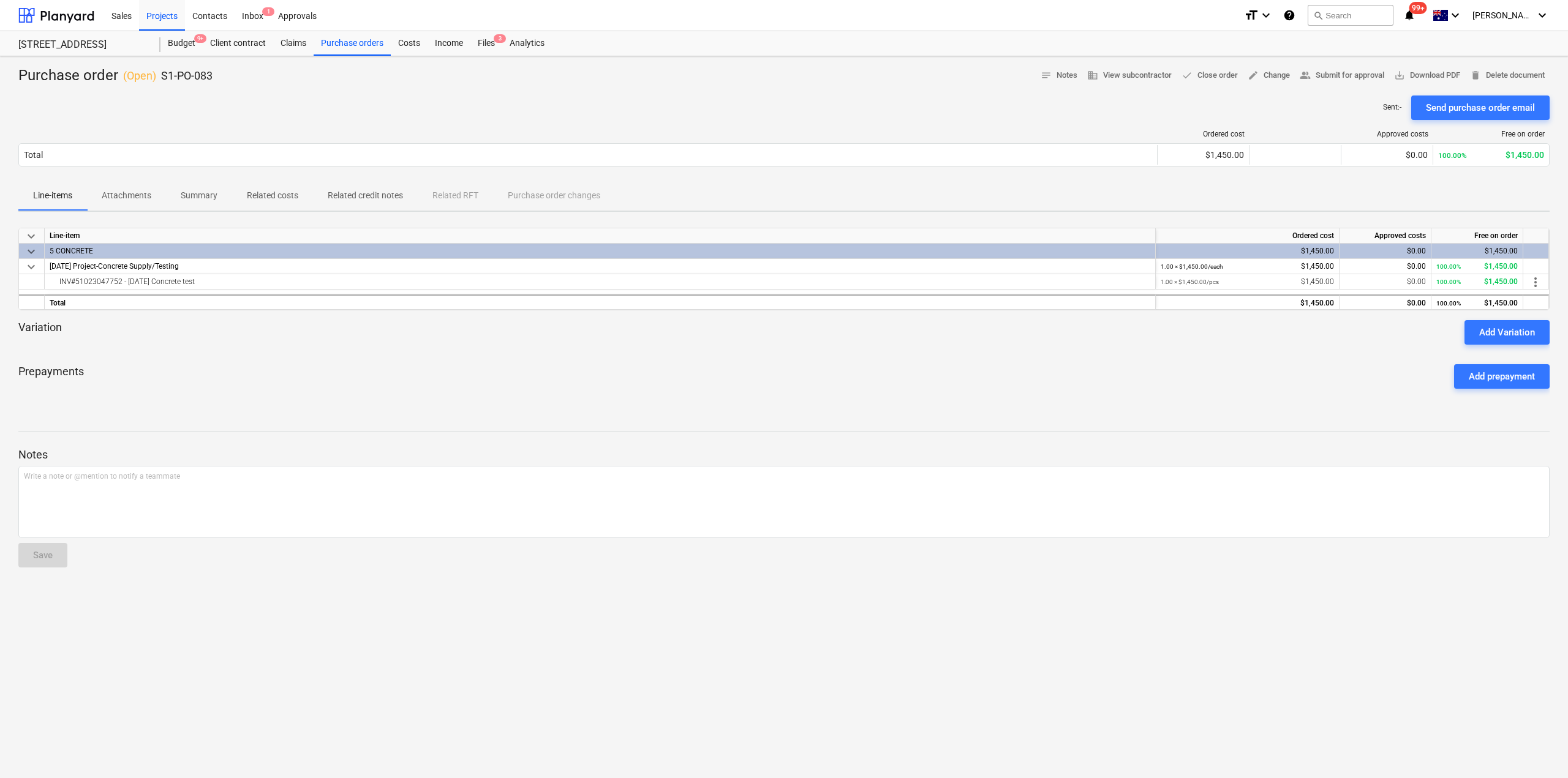
click at [494, 26] on div "Sales Projects Contacts Inbox 1 Approvals" at bounding box center [669, 15] width 1130 height 31
click at [488, 39] on div "Files 3" at bounding box center [486, 43] width 32 height 25
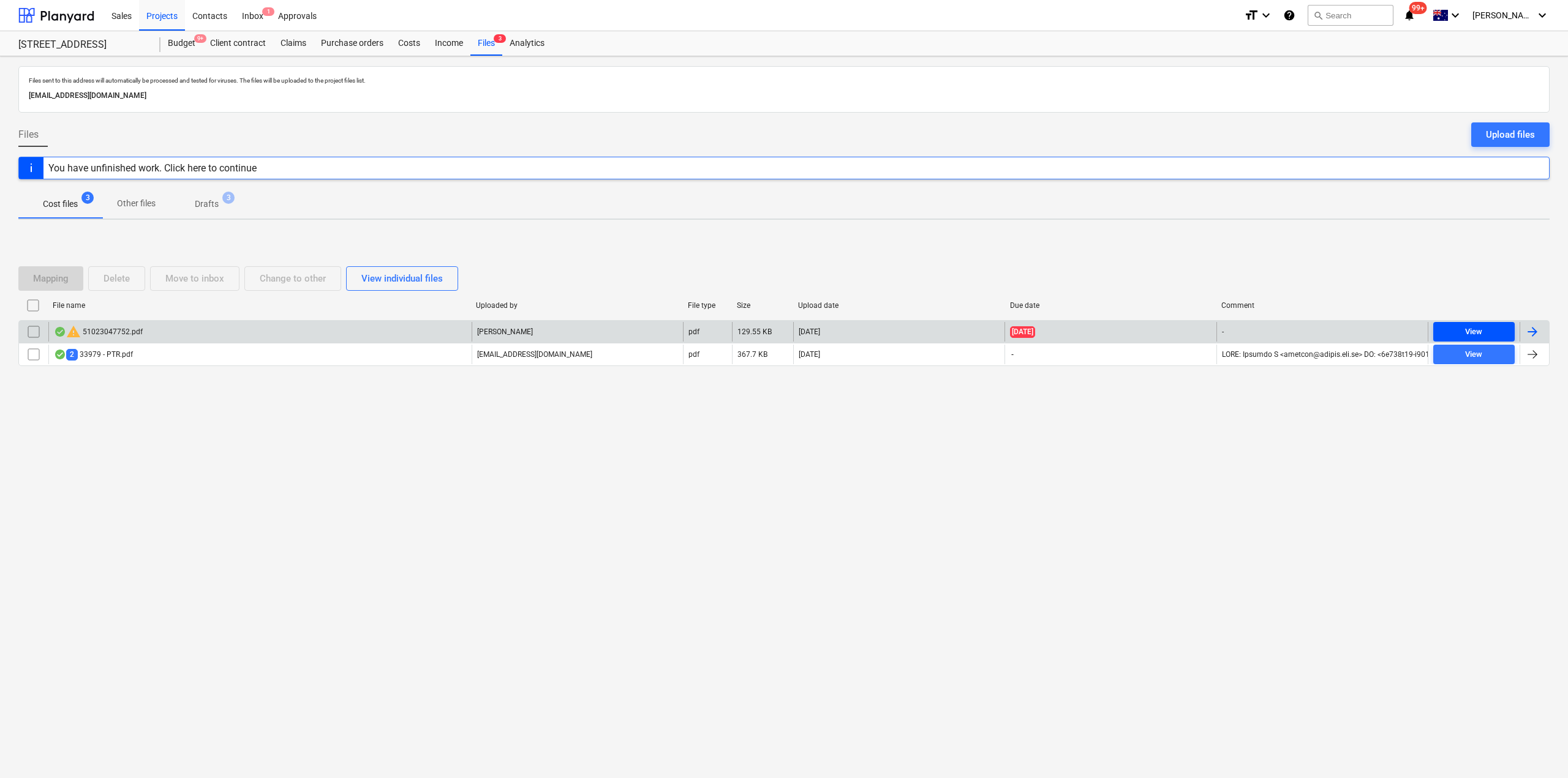
click at [1495, 332] on span "View" at bounding box center [1474, 332] width 72 height 14
click at [1198, 433] on div "Files sent to this address will automatically be processed and tested for virus…" at bounding box center [784, 417] width 1568 height 722
click at [196, 332] on div "warning 51023047752.pdf" at bounding box center [260, 332] width 423 height 19
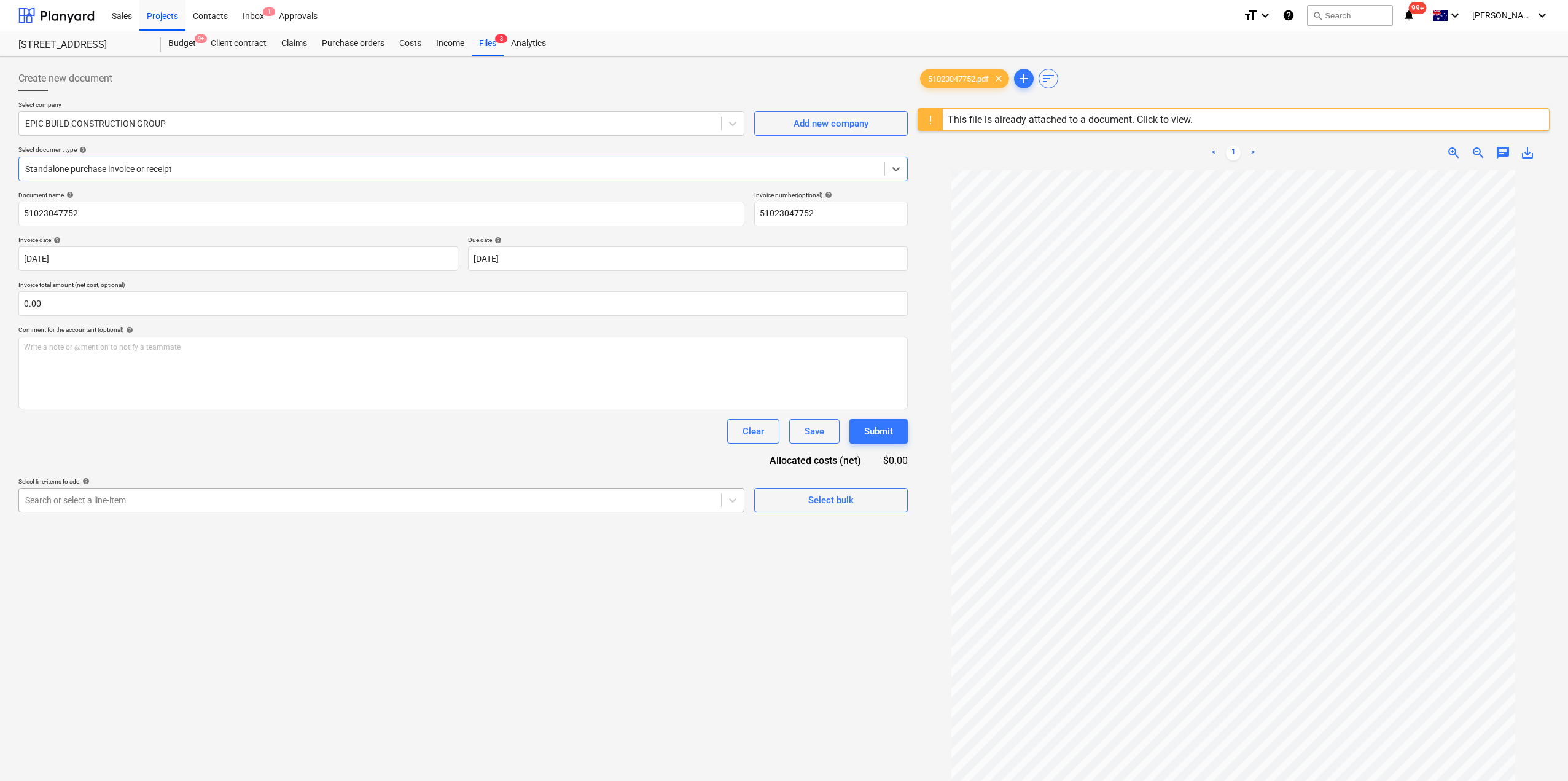
click at [190, 509] on div "Search or select a line-item" at bounding box center [370, 500] width 702 height 17
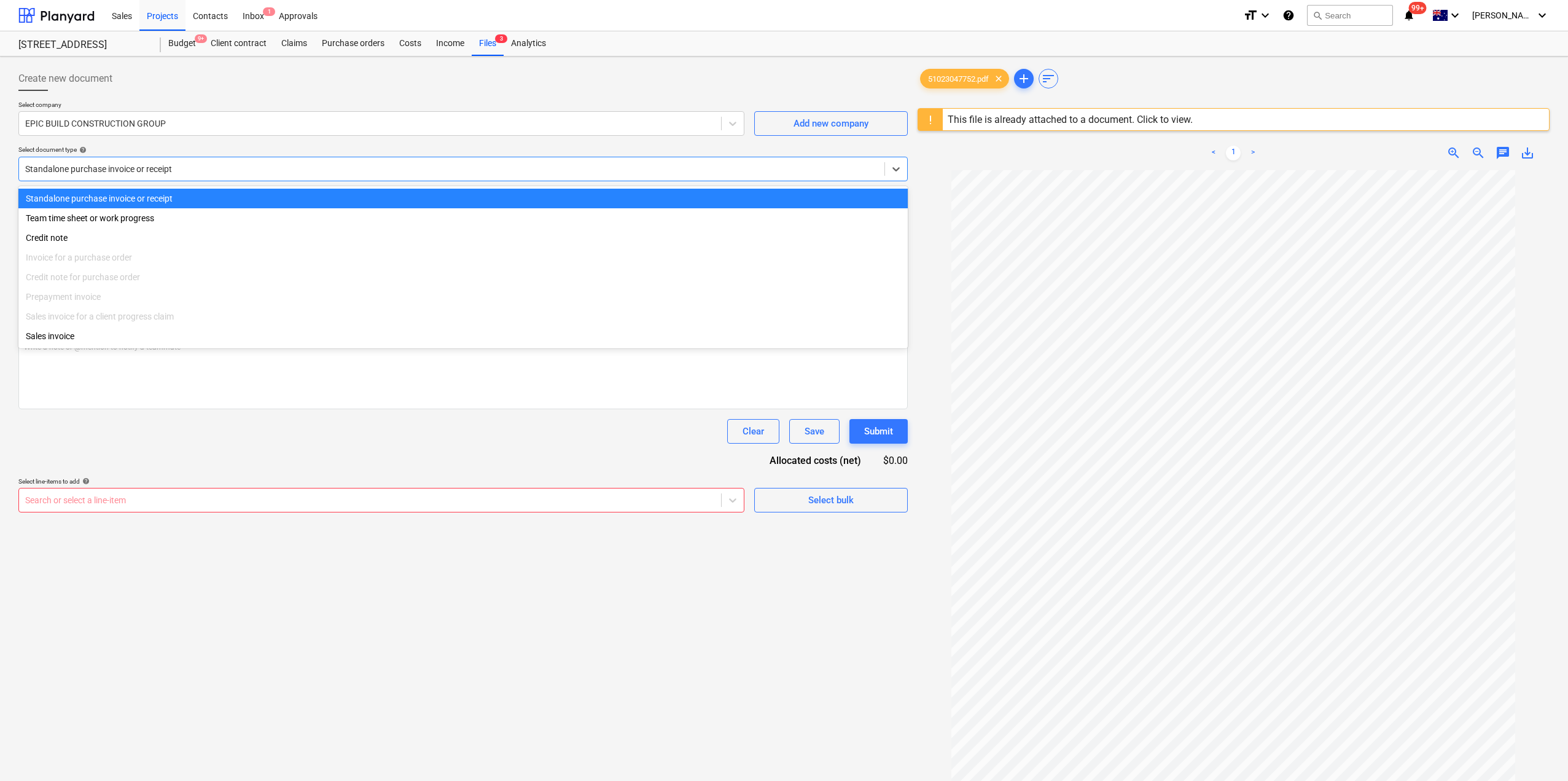
click at [103, 177] on div "Standalone purchase invoice or receipt" at bounding box center [452, 168] width 866 height 17
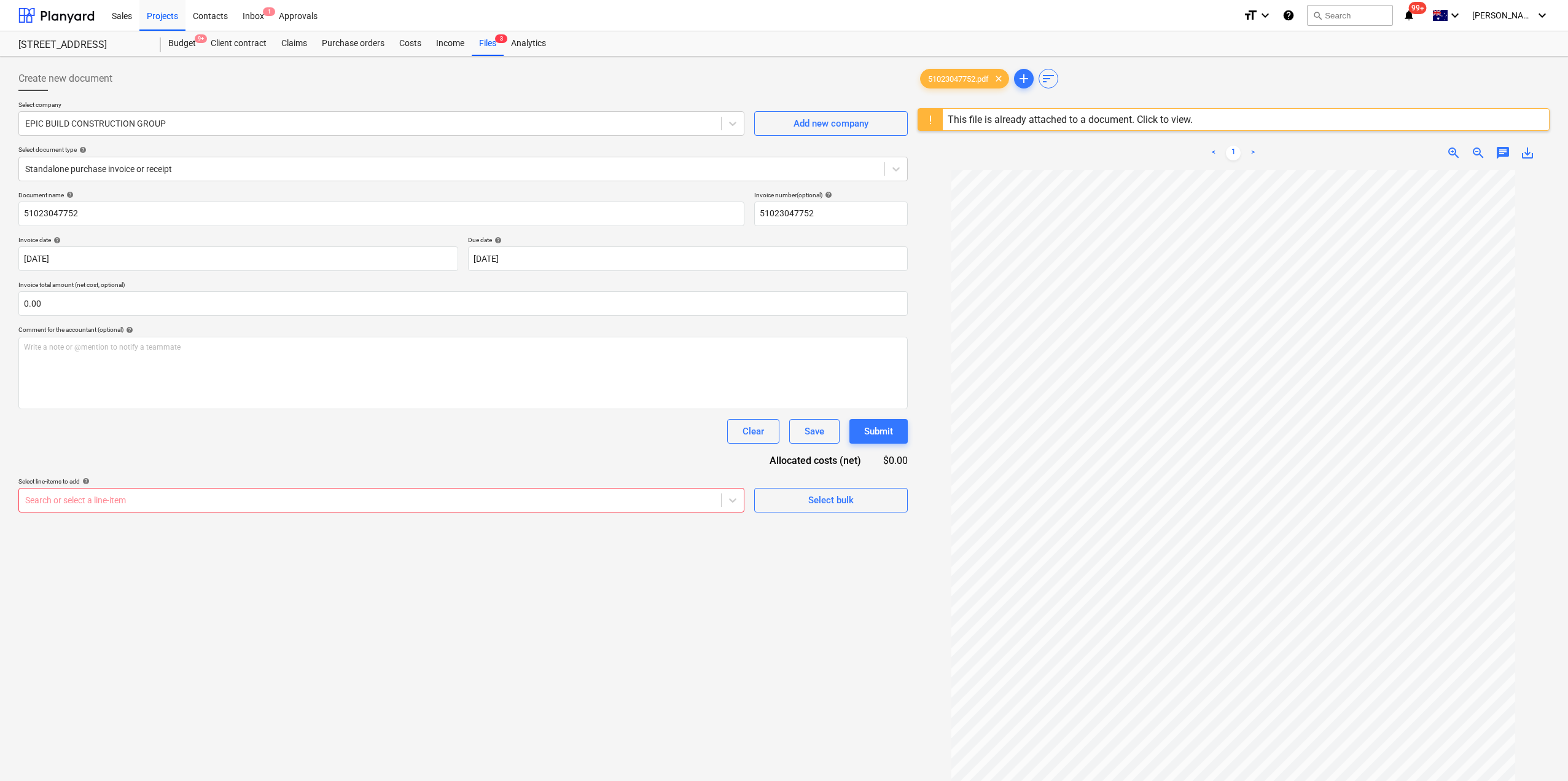
click at [186, 463] on div "Document name help 51023047752 Invoice number (optional) help 51023047752 Invoi…" at bounding box center [464, 352] width 890 height 322
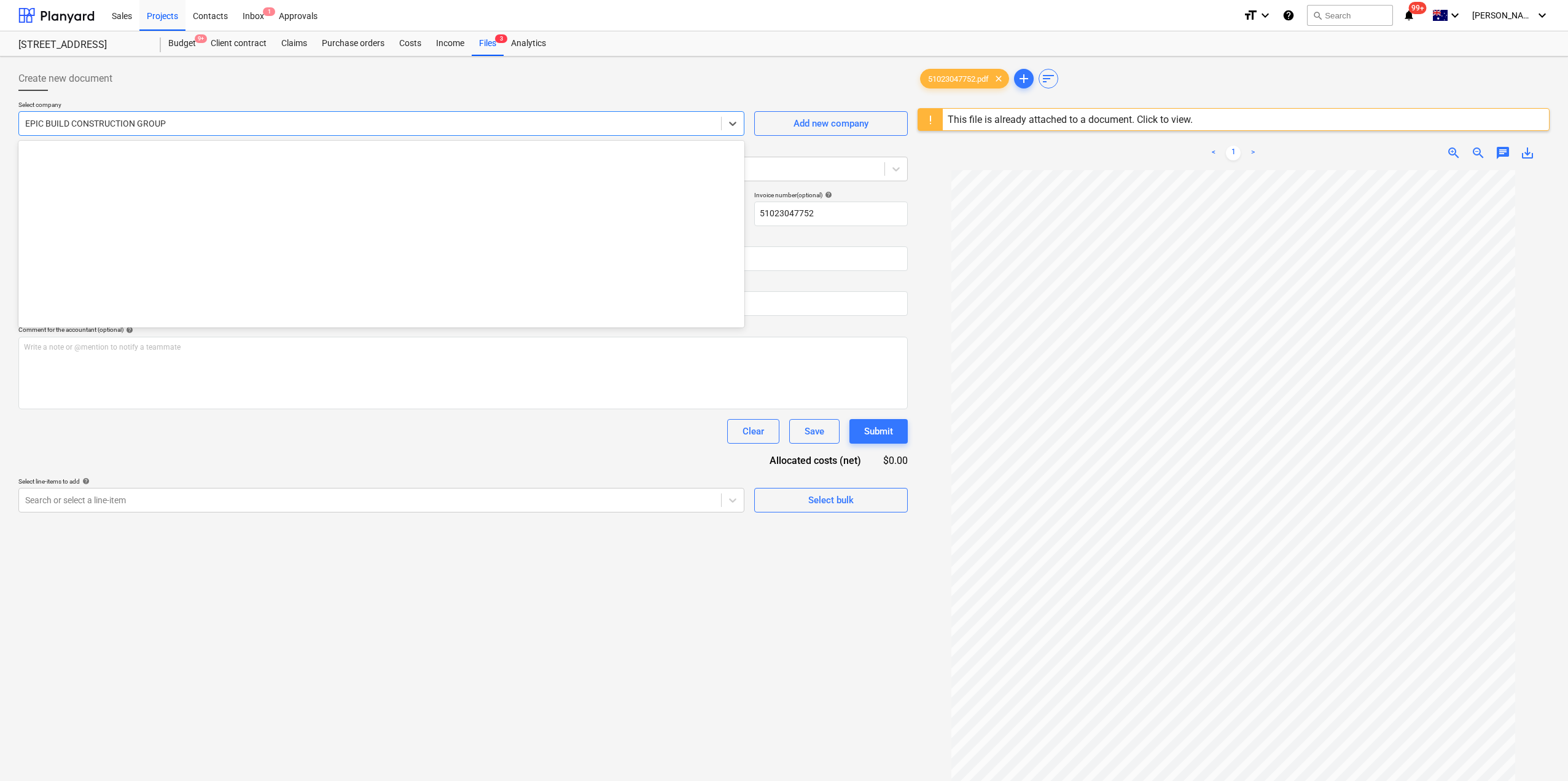
click at [152, 118] on div at bounding box center [370, 123] width 690 height 12
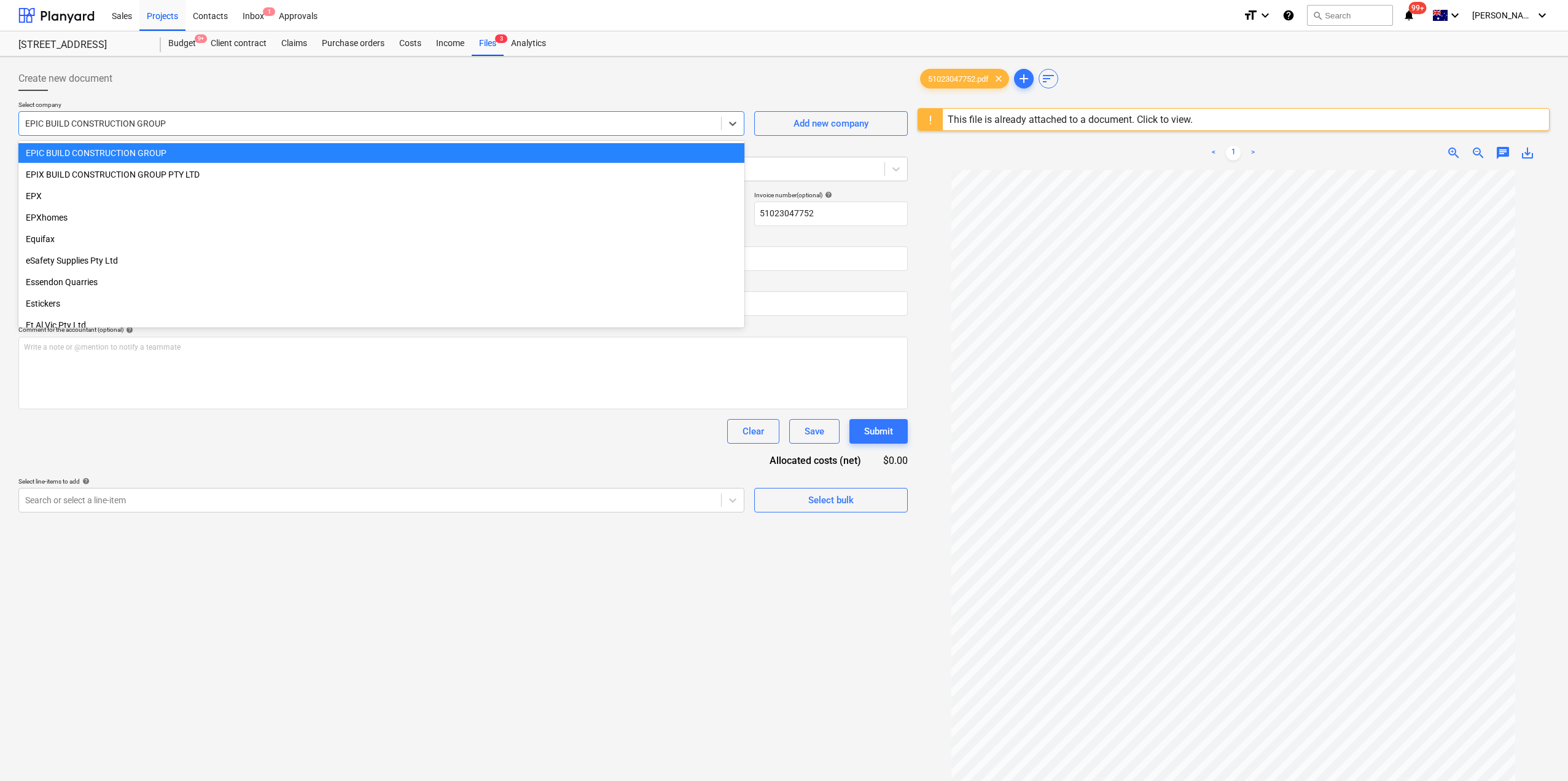
type input "n"
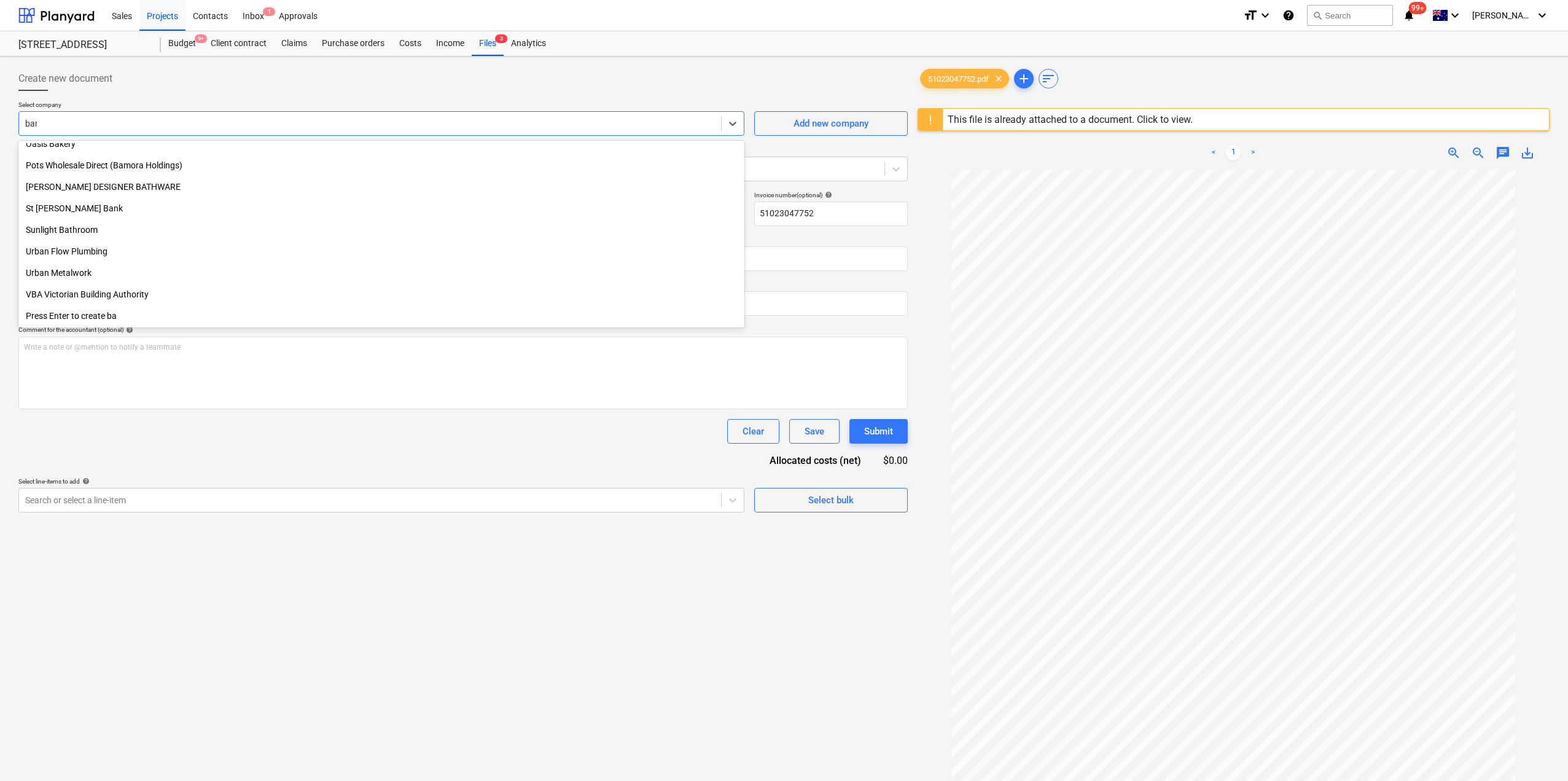
scroll to position [0, 0]
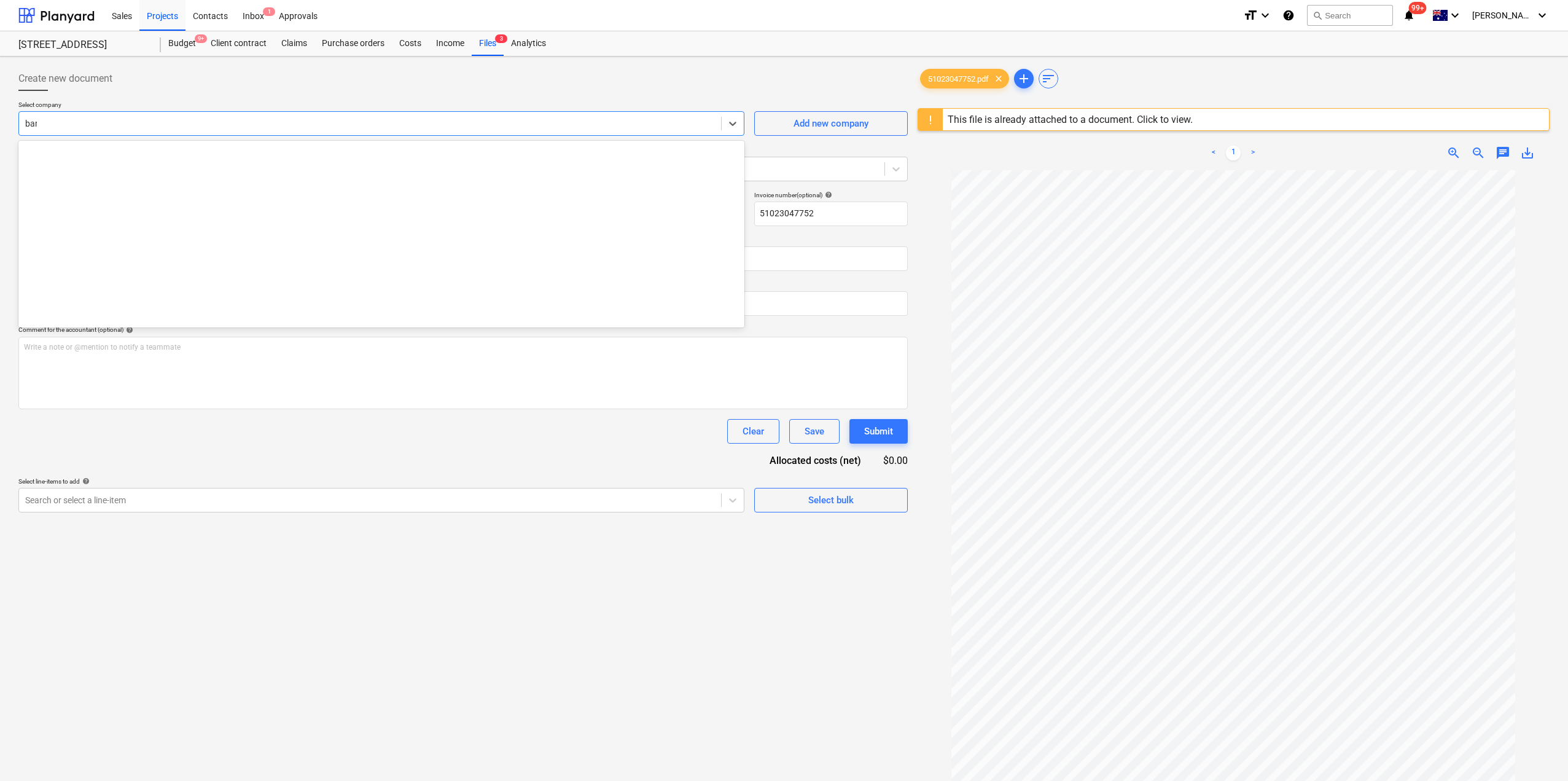
type input "[PERSON_NAME]"
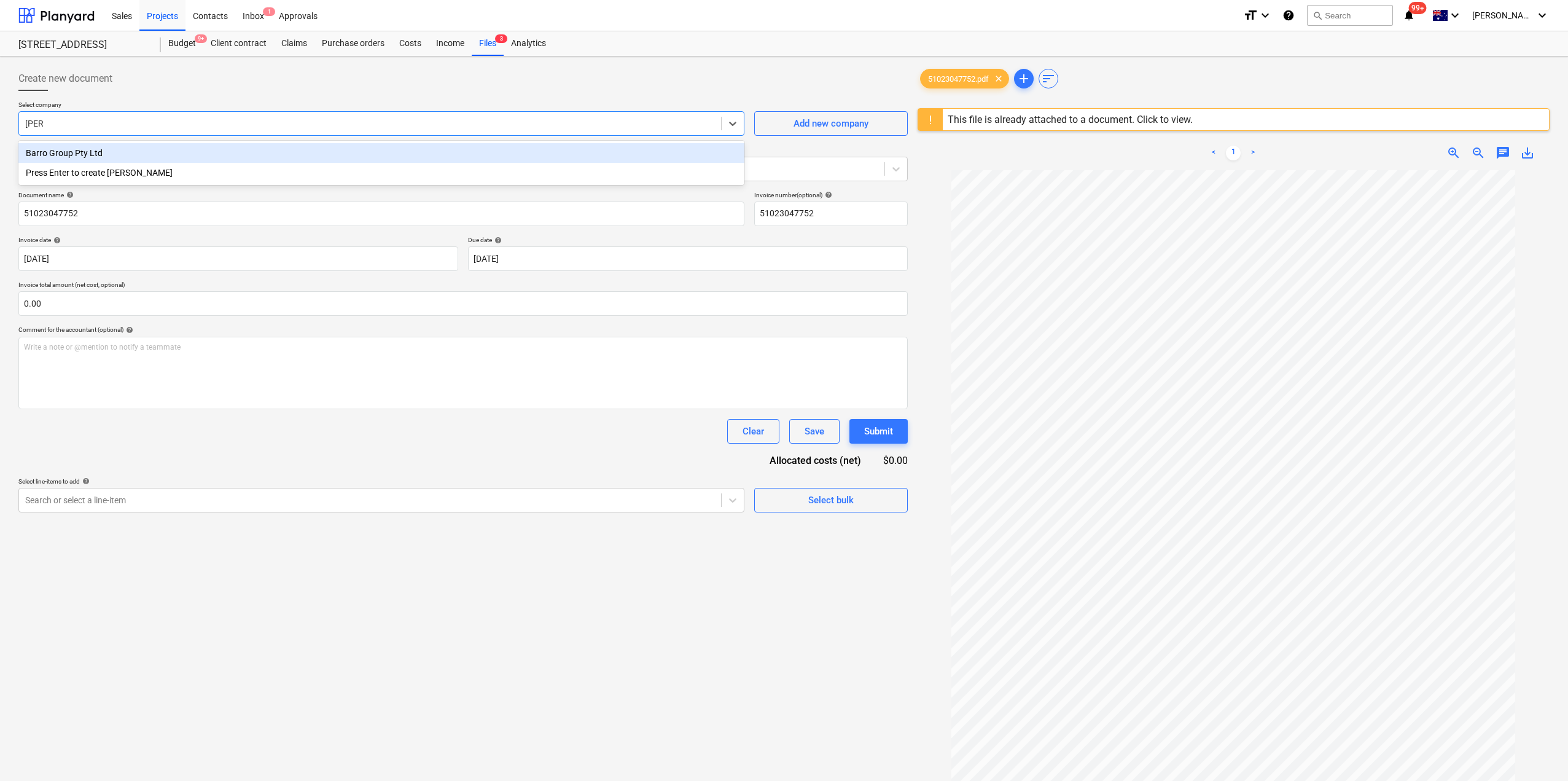
click at [128, 153] on div "Barro Group Pty Ltd" at bounding box center [382, 153] width 726 height 20
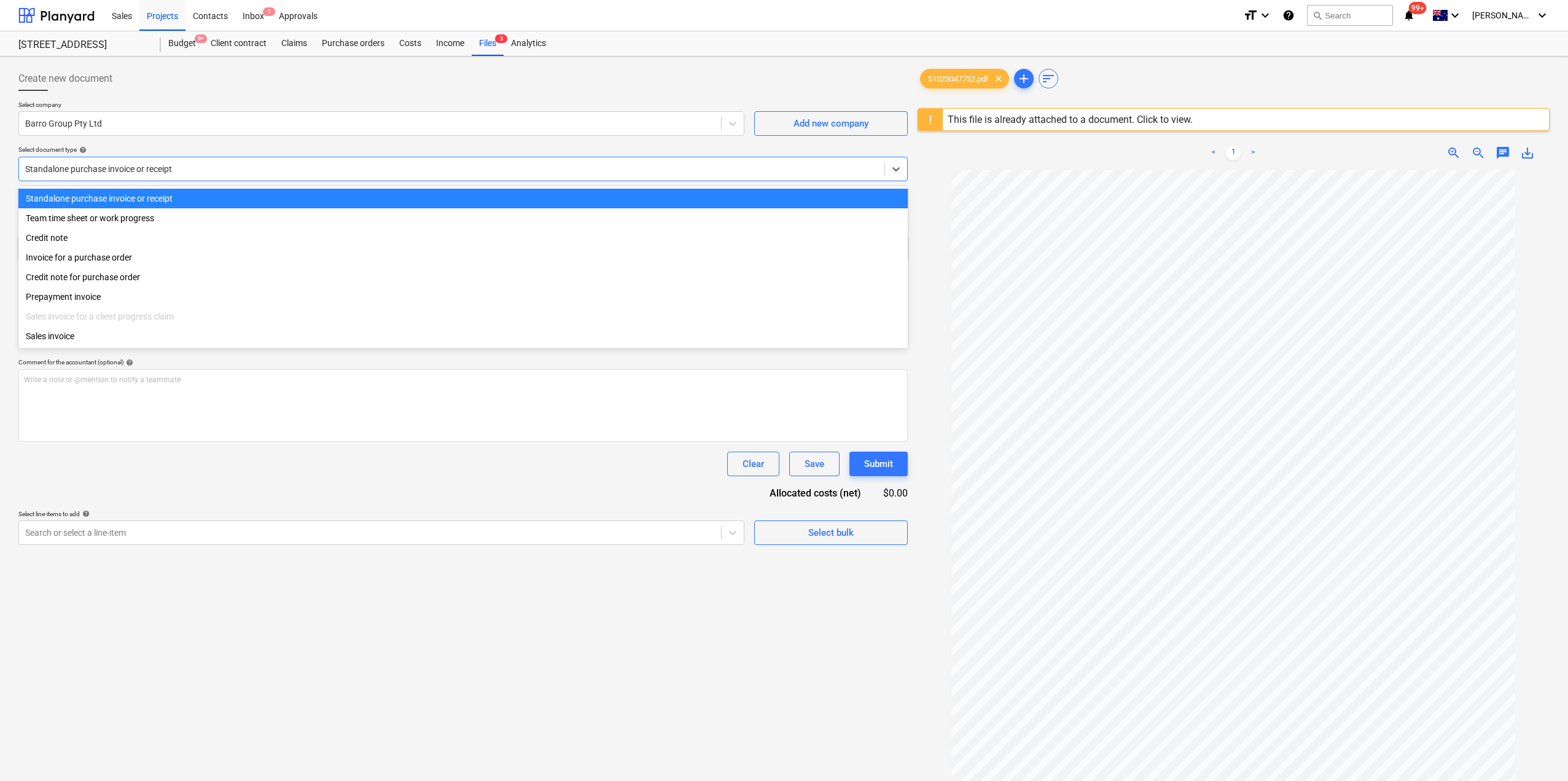
click at [89, 174] on div at bounding box center [452, 169] width 853 height 12
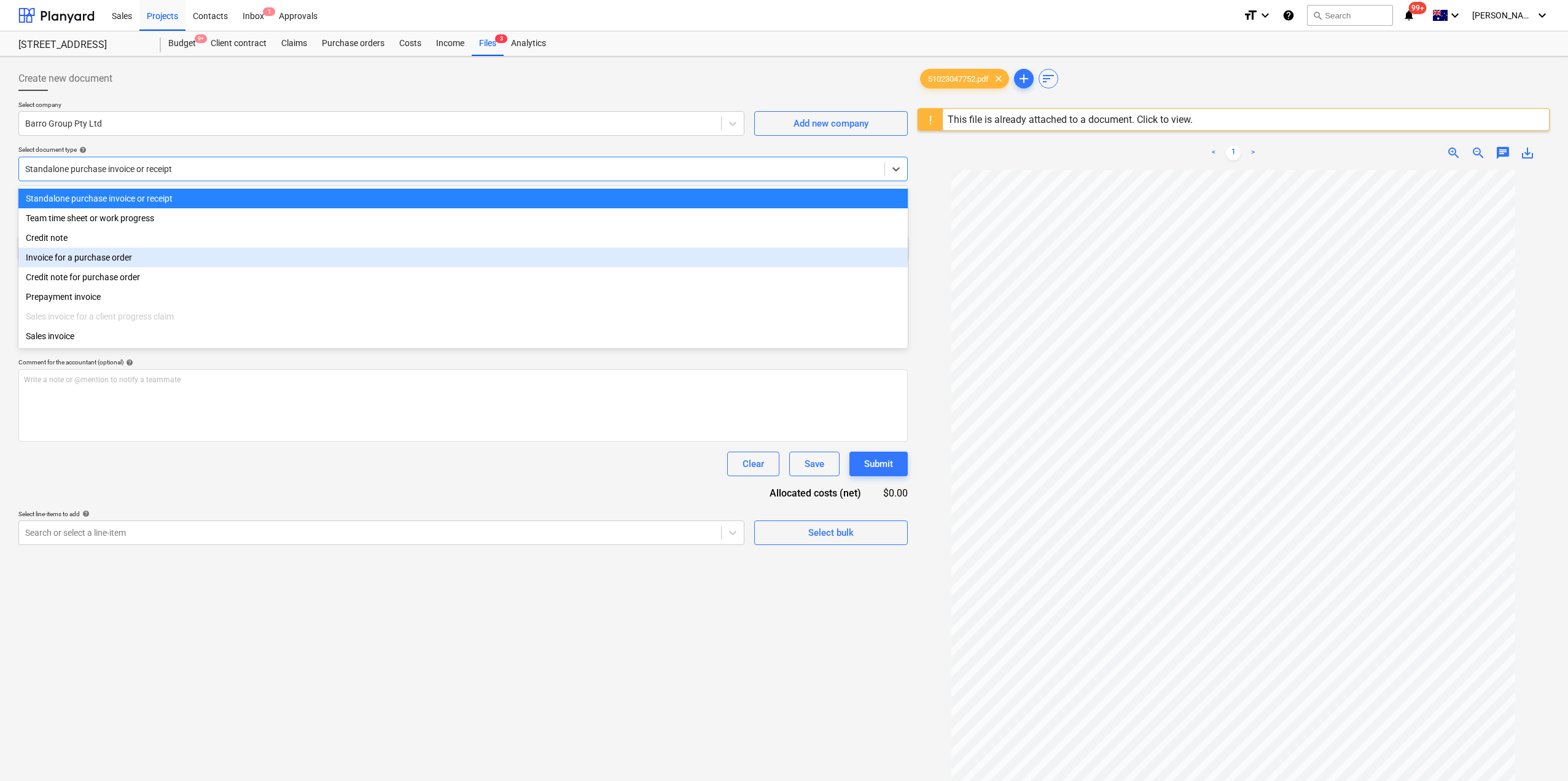
click at [74, 258] on div "Invoice for a purchase order" at bounding box center [464, 257] width 890 height 20
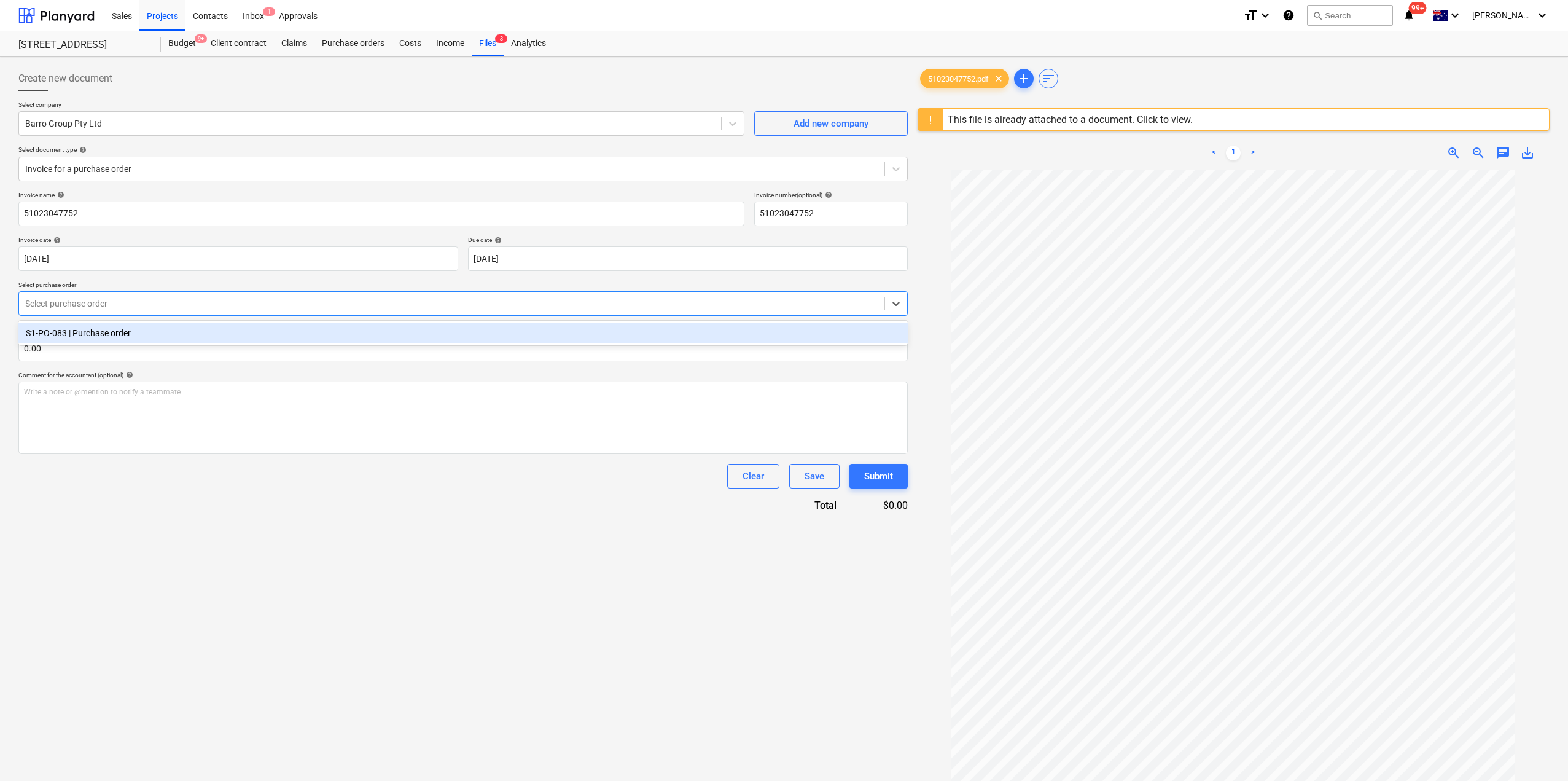
click at [129, 296] on div "Select purchase order" at bounding box center [452, 303] width 866 height 17
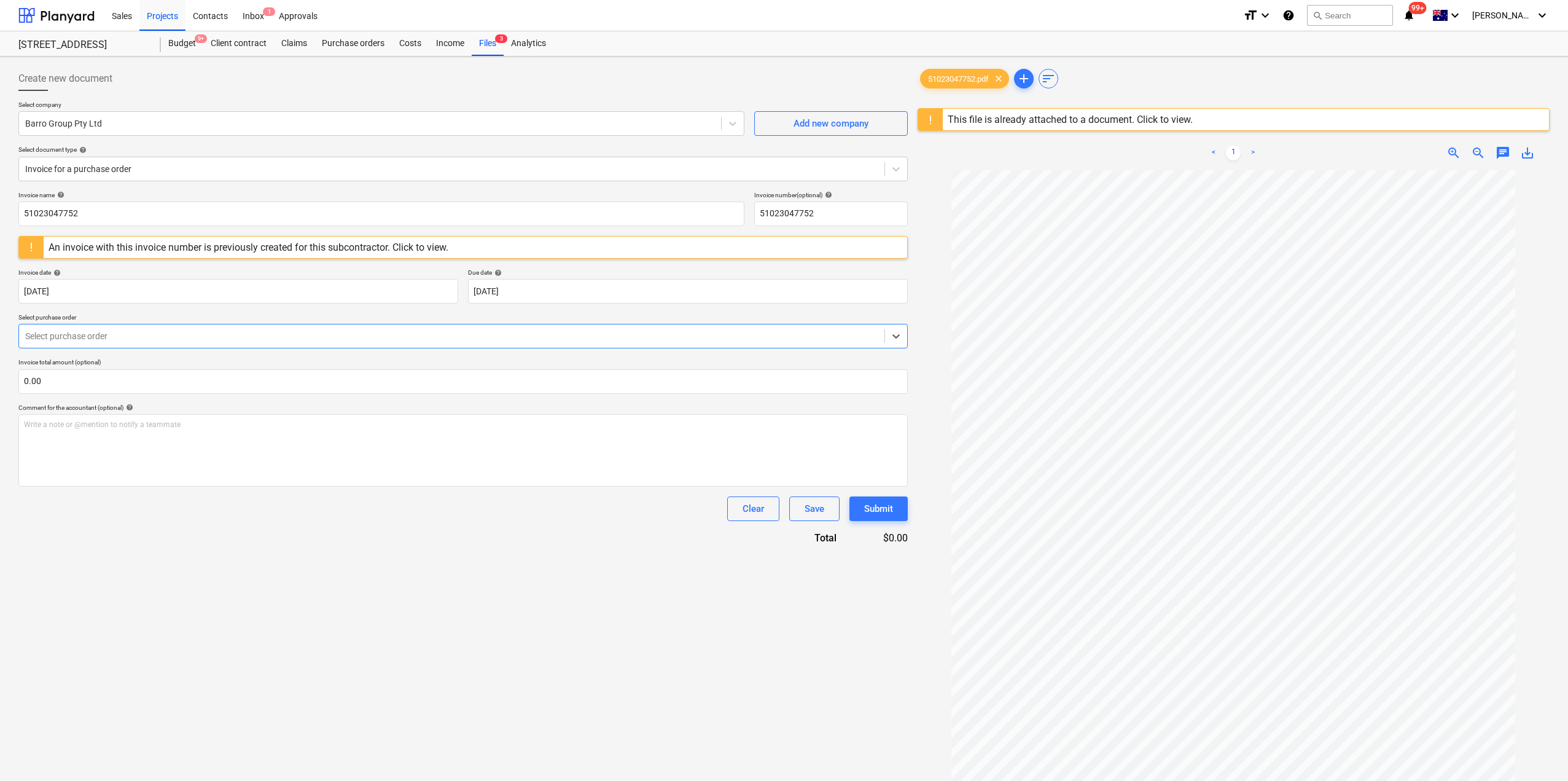
click at [140, 338] on div at bounding box center [452, 336] width 853 height 12
drag, startPoint x: 146, startPoint y: 352, endPoint x: 145, endPoint y: 345, distance: 7.1
click at [146, 348] on div "Invoice name help 51023047752 Invoice number (optional) help 51023047752 An inv…" at bounding box center [464, 368] width 890 height 354
click at [148, 337] on div at bounding box center [452, 336] width 853 height 12
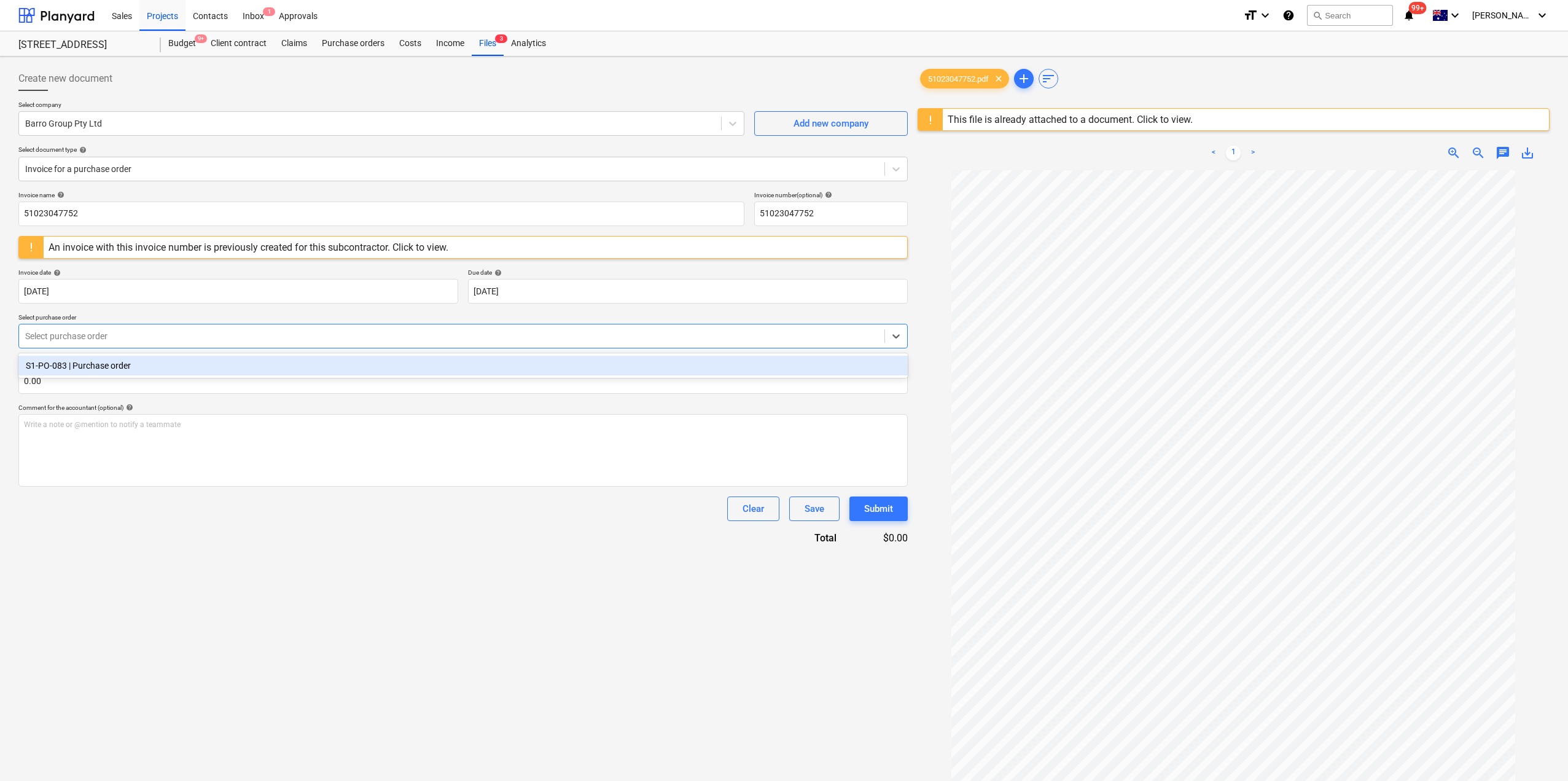
click at [142, 371] on div "S1-PO-083 | Purchase order" at bounding box center [464, 365] width 890 height 20
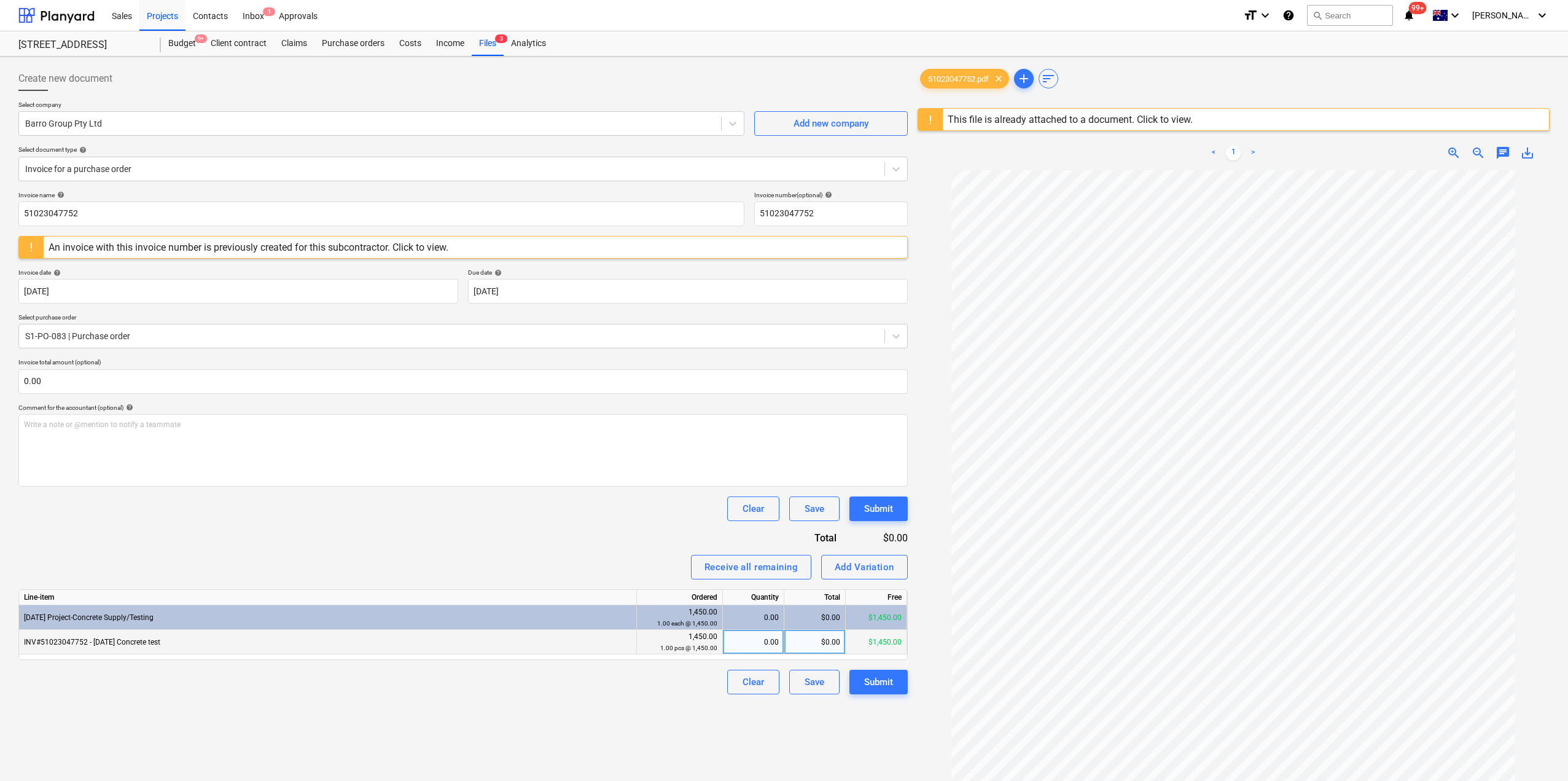
click at [762, 645] on div "0.00" at bounding box center [754, 642] width 51 height 25
click at [563, 719] on div "Create new document Select company Barro Group Pty Ltd Add new company Select d…" at bounding box center [463, 492] width 899 height 861
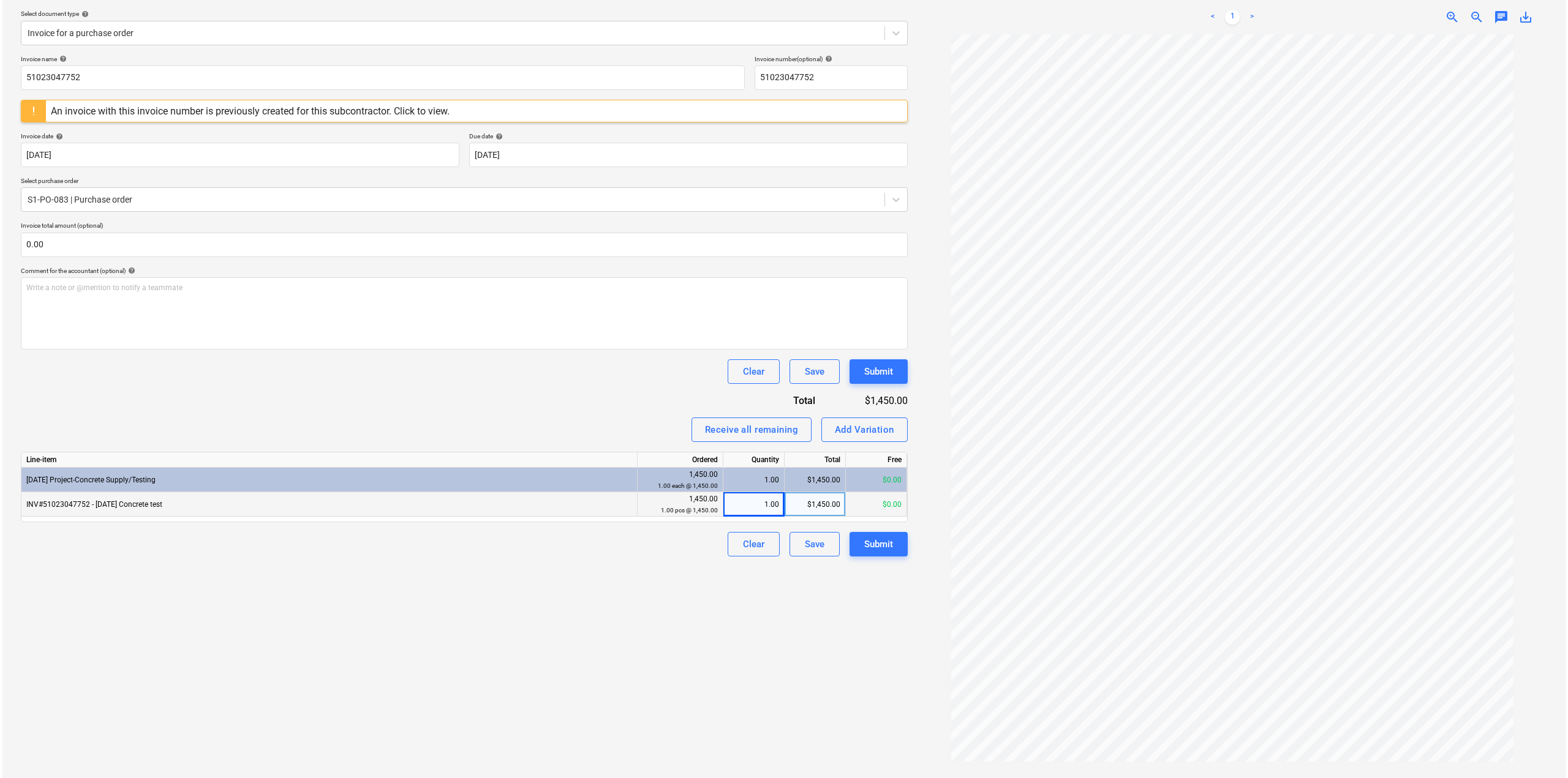
scroll to position [145, 0]
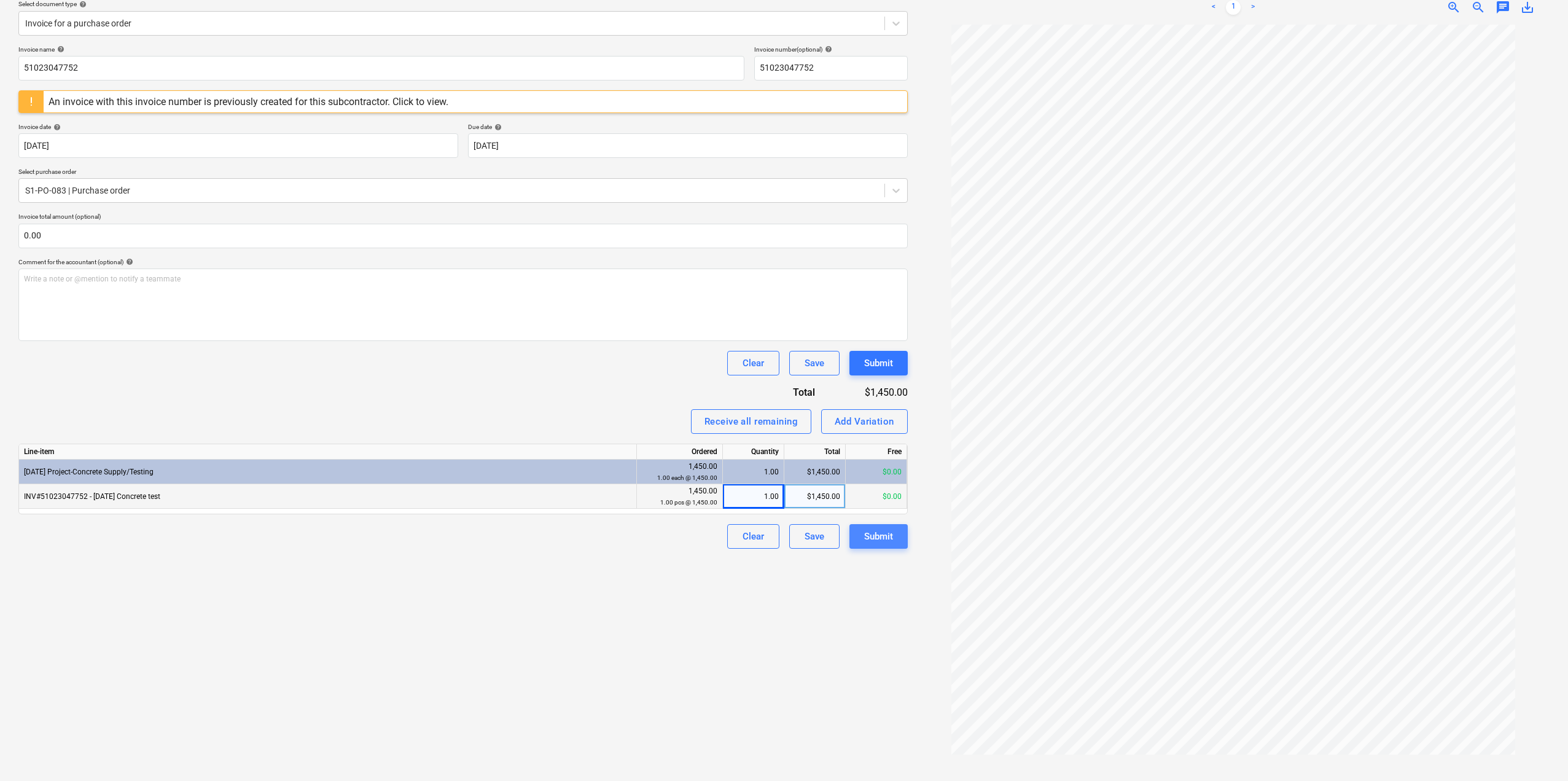
click at [883, 537] on div "Submit" at bounding box center [878, 536] width 29 height 16
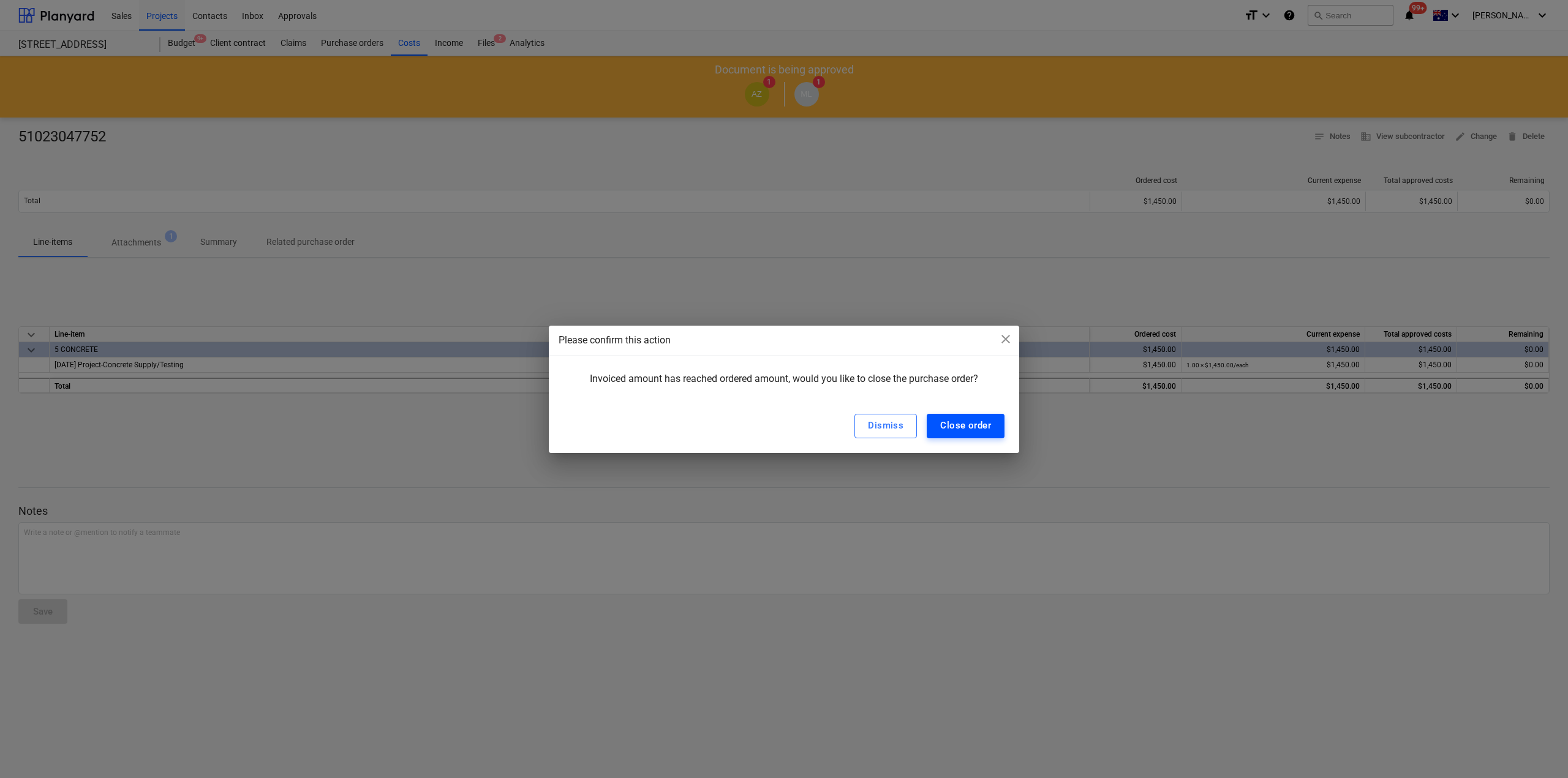
click at [975, 425] on div "Close order" at bounding box center [966, 425] width 51 height 16
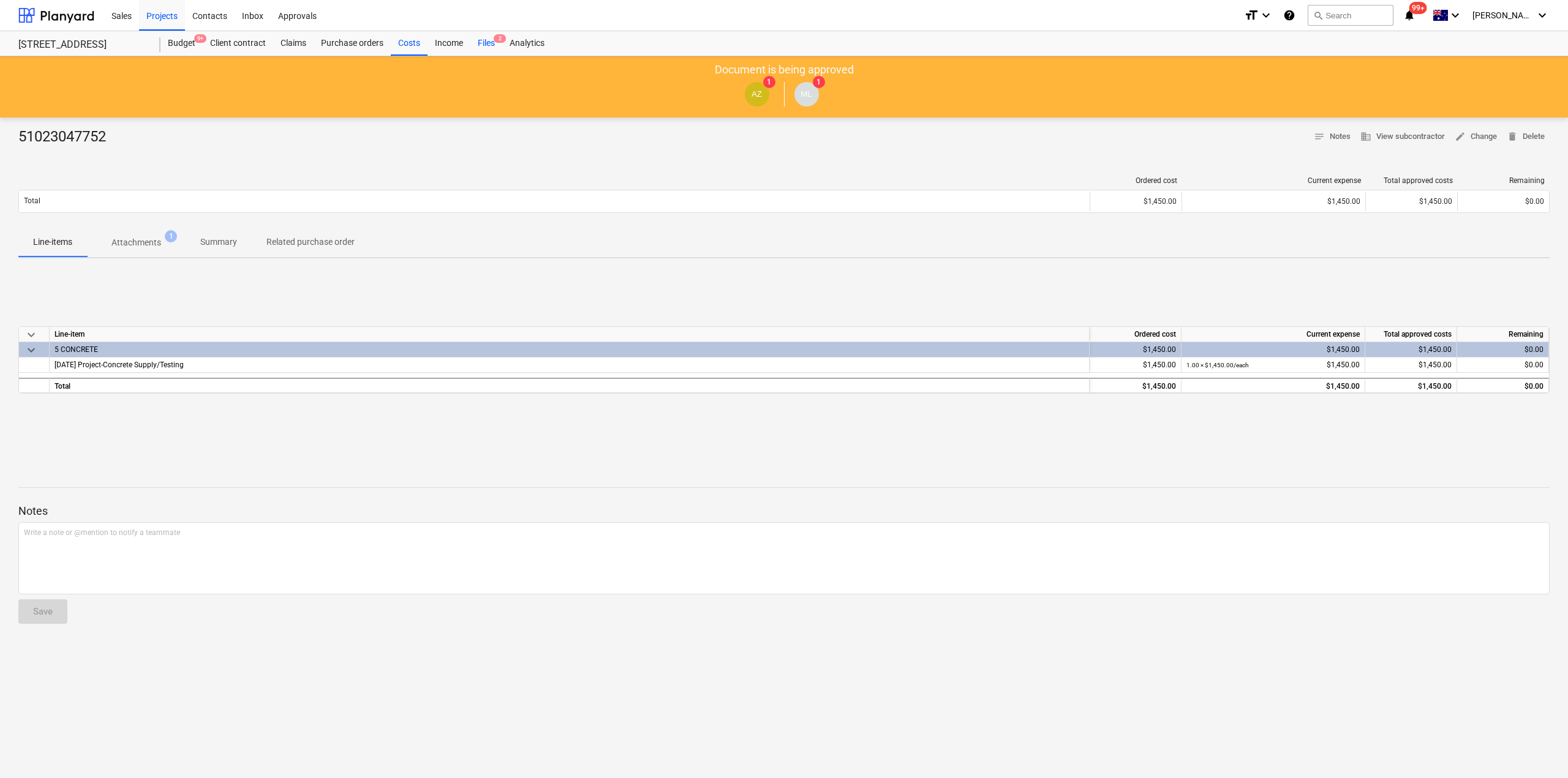
click at [487, 46] on div "Files 2" at bounding box center [486, 43] width 32 height 25
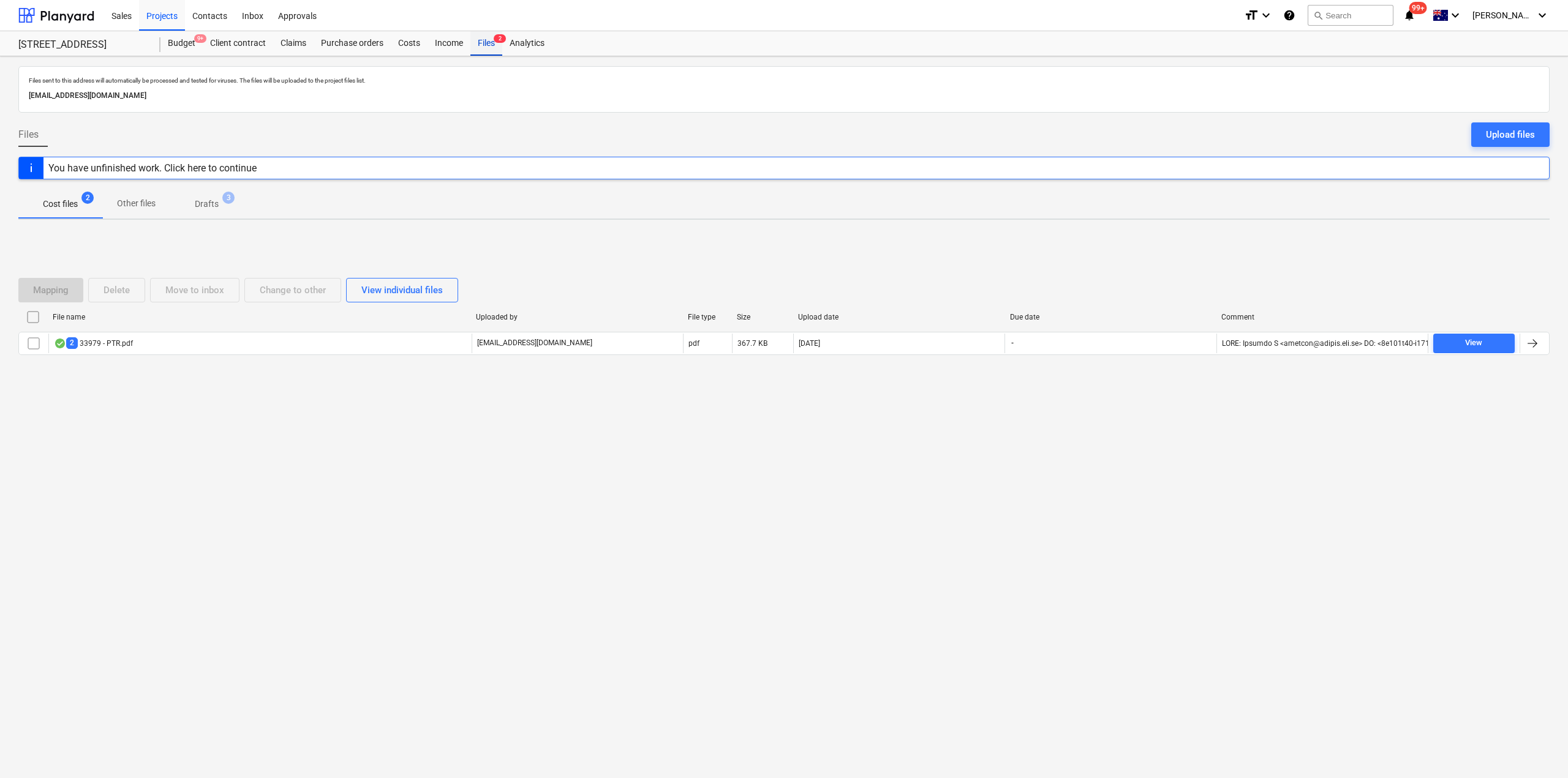
click at [496, 48] on div "Files 2" at bounding box center [486, 43] width 32 height 25
click at [494, 47] on div "Files 2" at bounding box center [486, 43] width 32 height 25
click at [221, 203] on span "Drafts 3" at bounding box center [207, 204] width 43 height 13
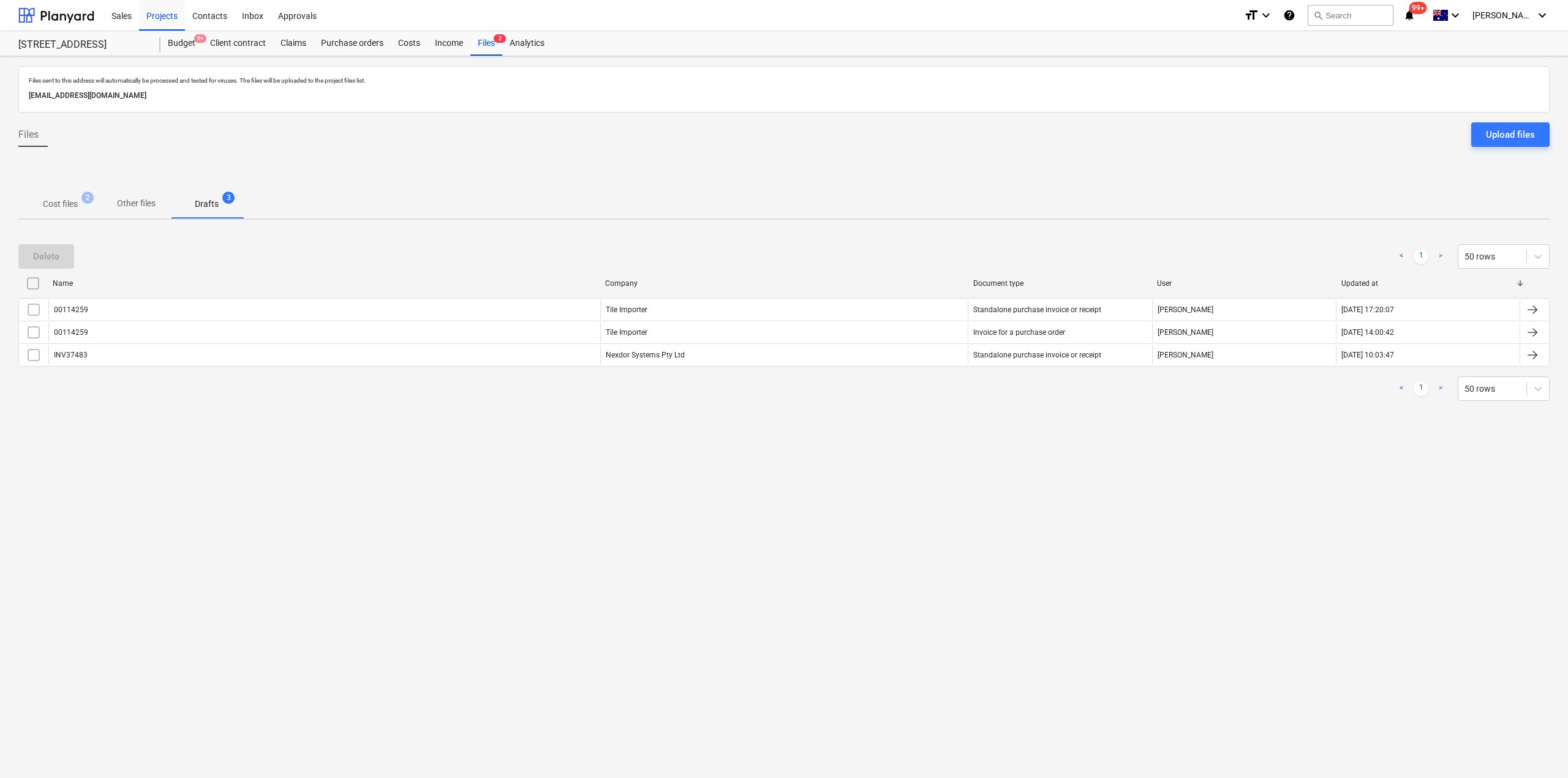
click at [58, 202] on p "Cost files" at bounding box center [60, 204] width 35 height 13
